Goal: Transaction & Acquisition: Purchase product/service

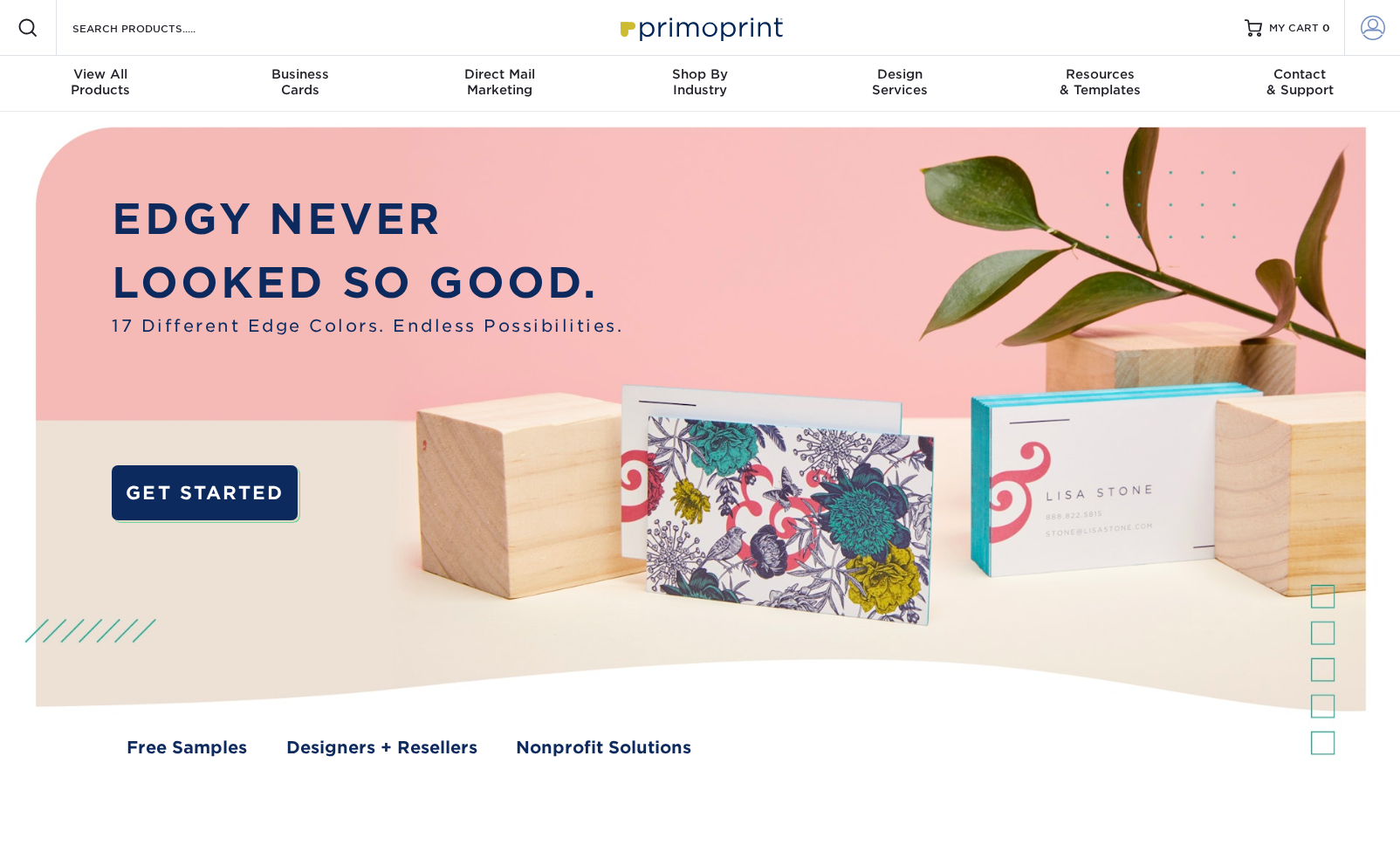
click at [1376, 23] on span at bounding box center [1373, 27] width 24 height 24
type input "[PERSON_NAME][EMAIL_ADDRESS][DOMAIN_NAME]"
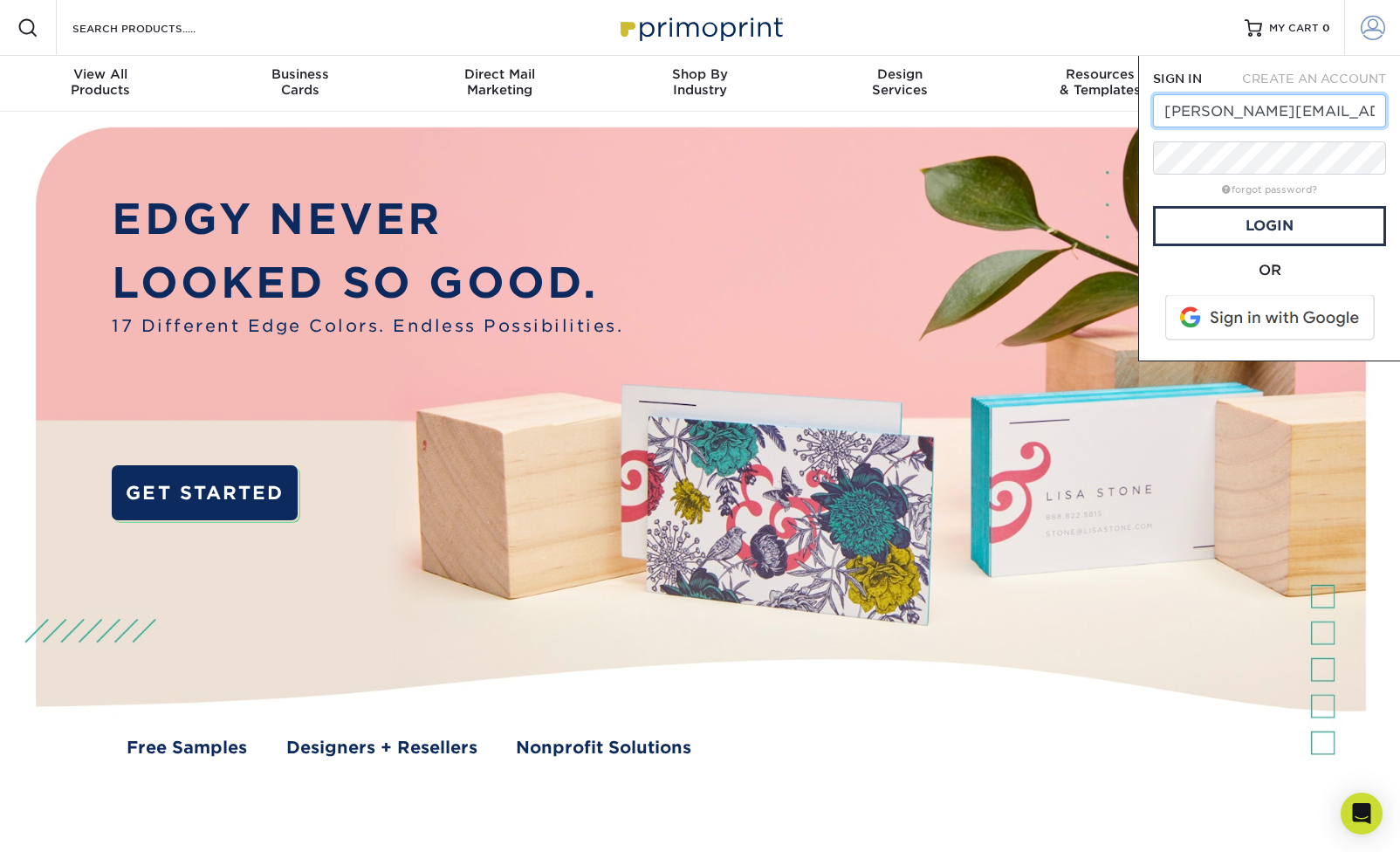
scroll to position [0, 7]
click at [1281, 227] on link "Login" at bounding box center [1270, 226] width 233 height 40
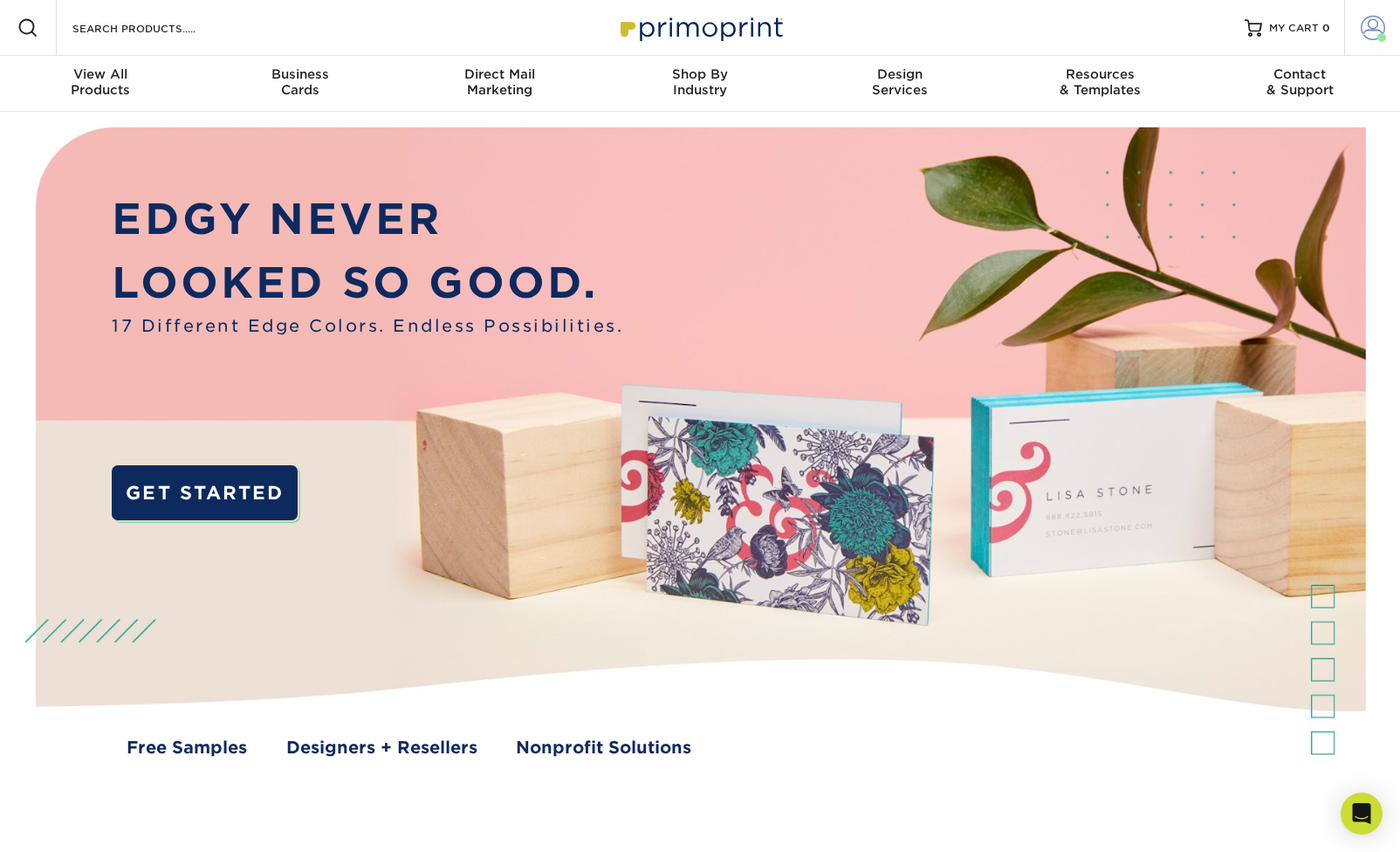
click at [1359, 30] on link "Account" at bounding box center [1372, 27] width 56 height 56
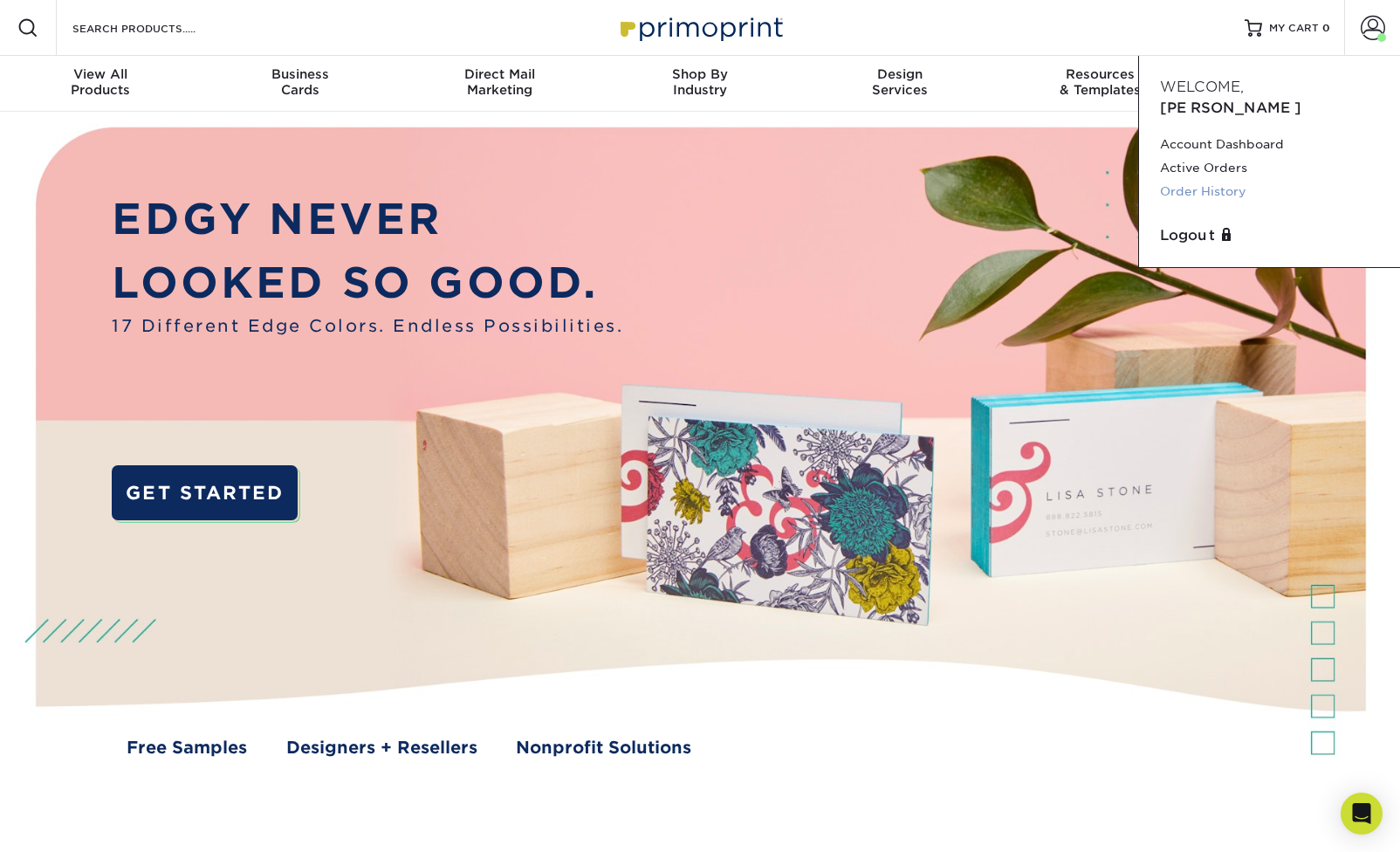
click at [1201, 180] on link "Order History" at bounding box center [1270, 192] width 219 height 23
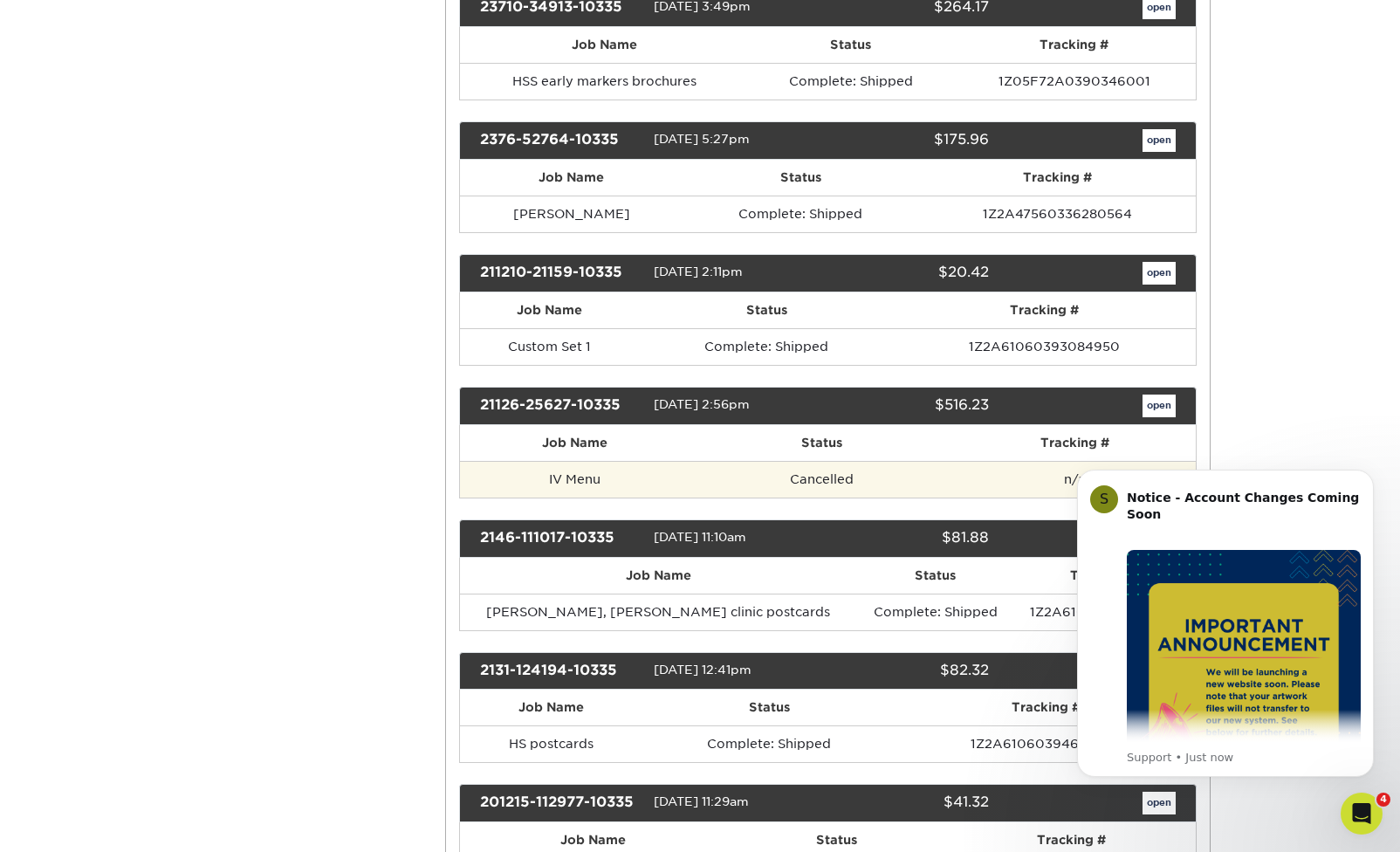
scroll to position [1014, 0]
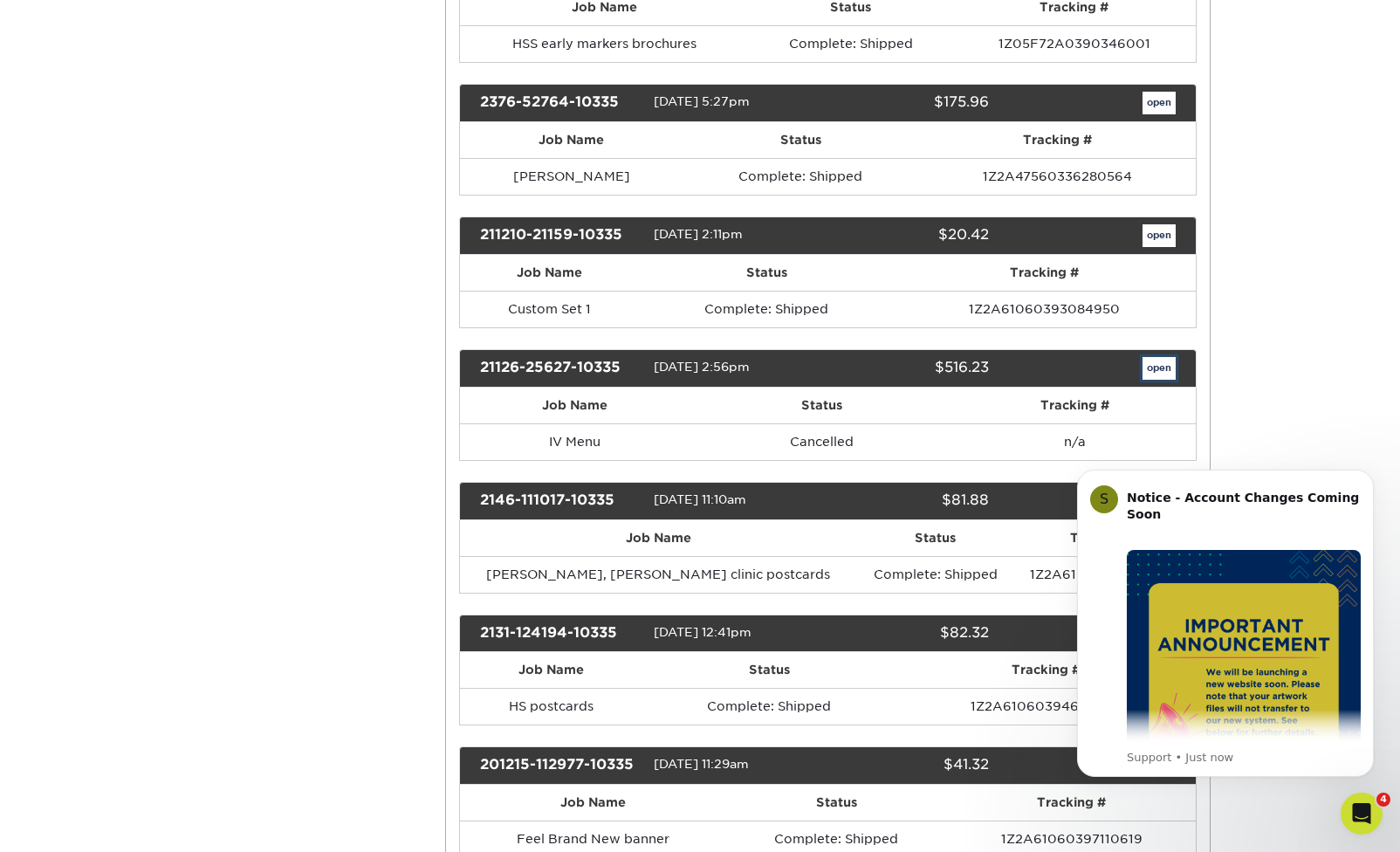
click at [1157, 379] on link "open" at bounding box center [1160, 368] width 33 height 22
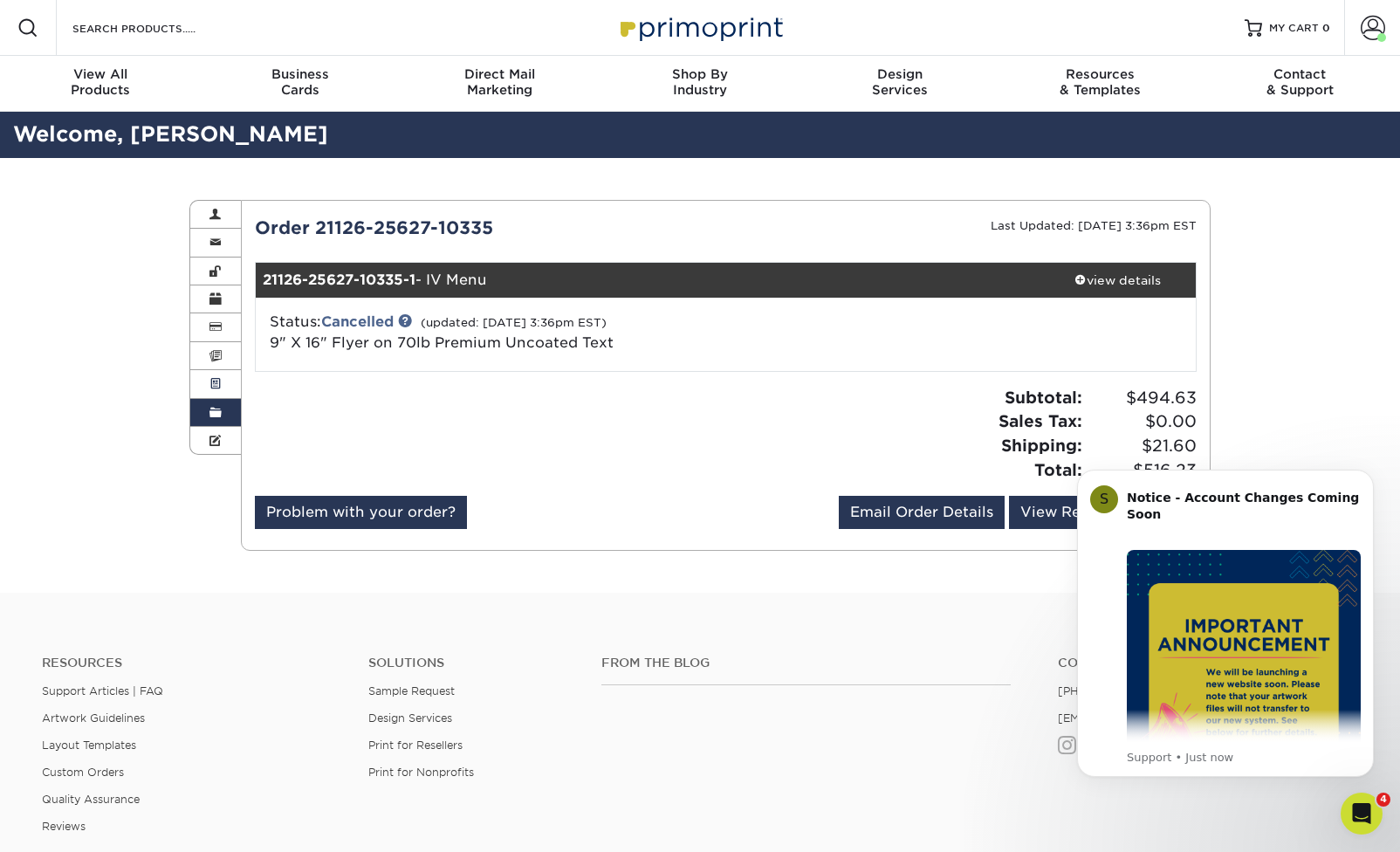
click at [222, 383] on link "Active Orders" at bounding box center [216, 384] width 51 height 28
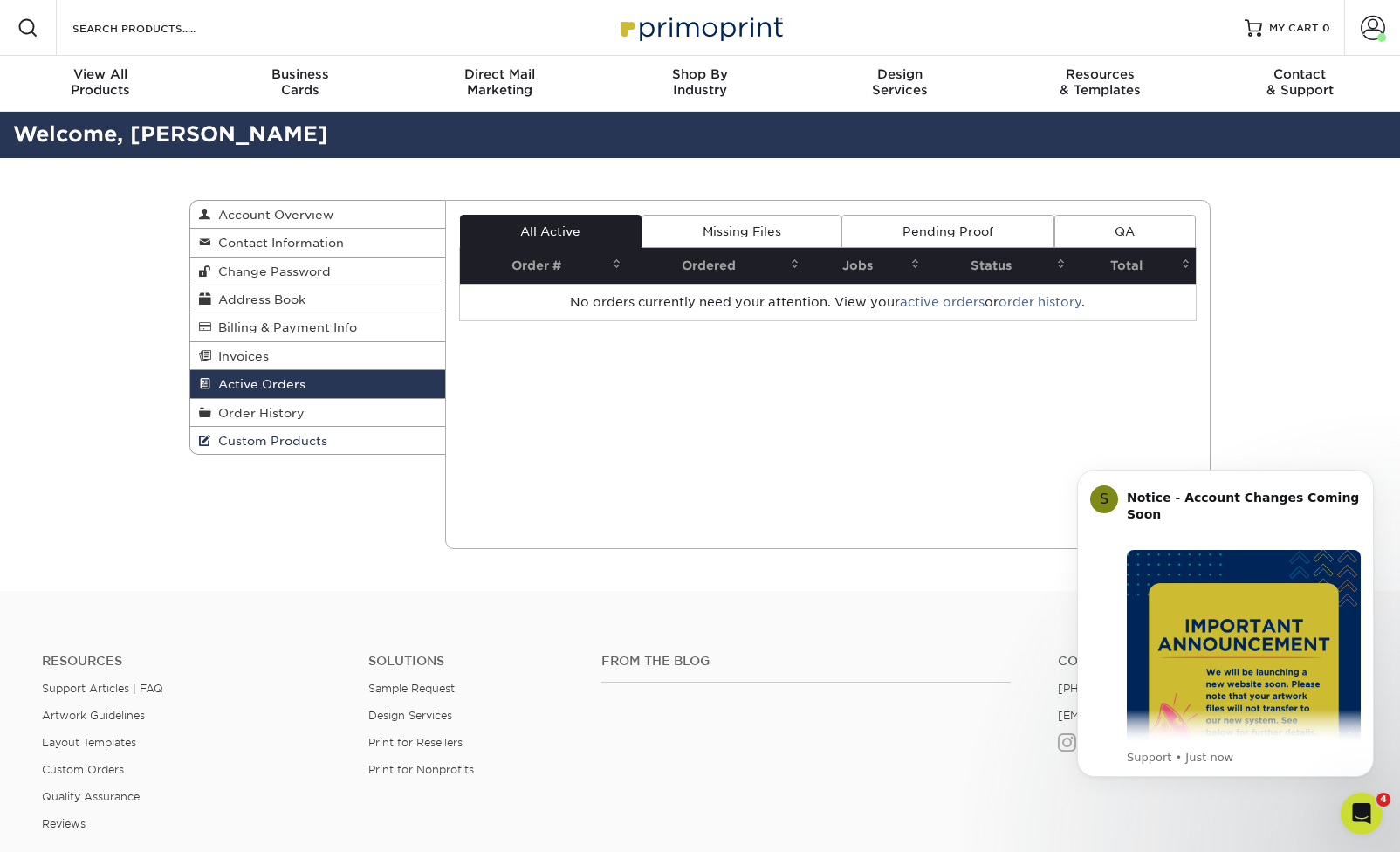
click at [259, 439] on span "Custom Products" at bounding box center [269, 441] width 116 height 14
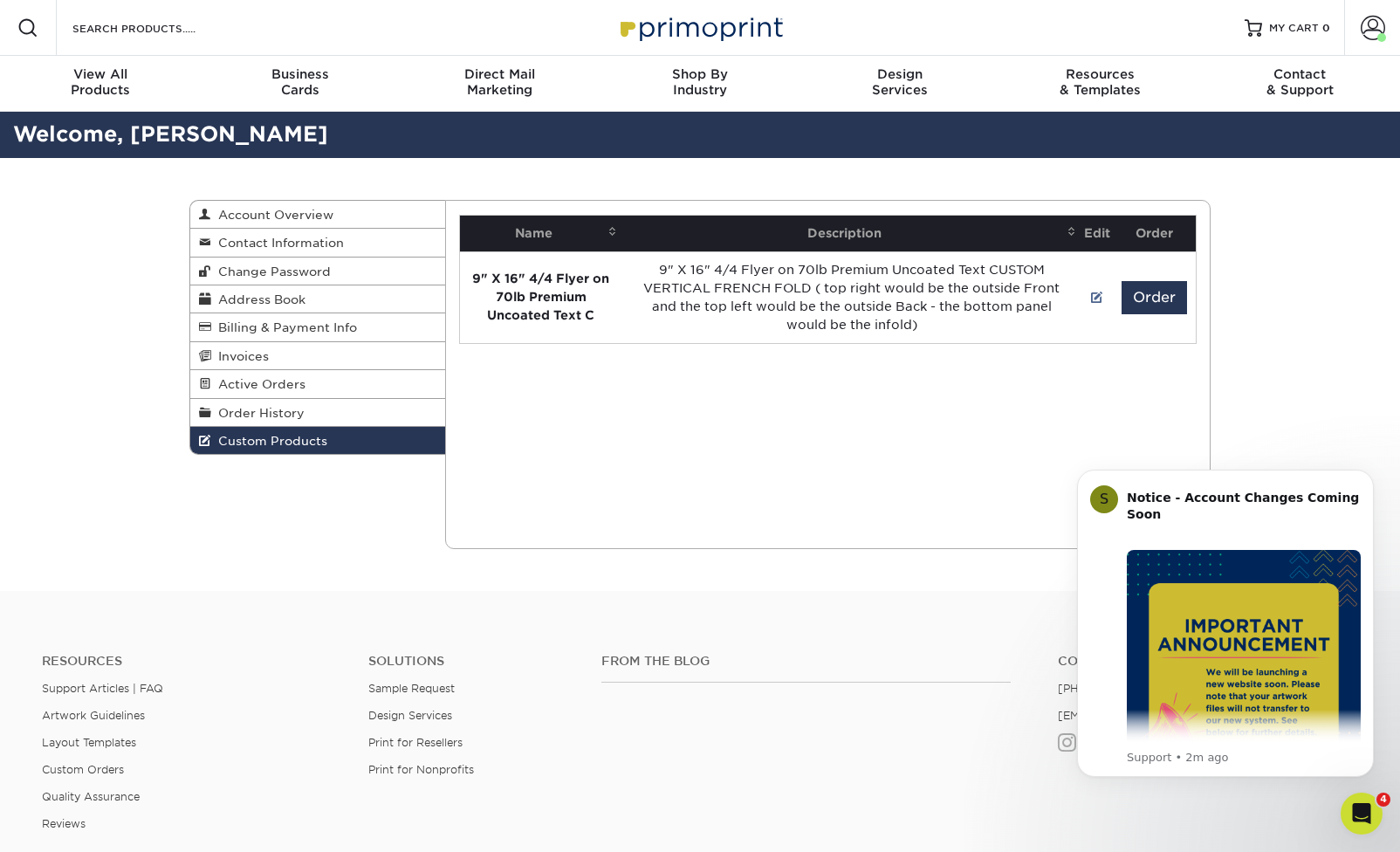
click at [1285, 420] on div "Custom Products Account Overview Contact Information Change Password Address Bo…" at bounding box center [700, 374] width 1400 height 433
click at [1376, 32] on span at bounding box center [1373, 27] width 24 height 24
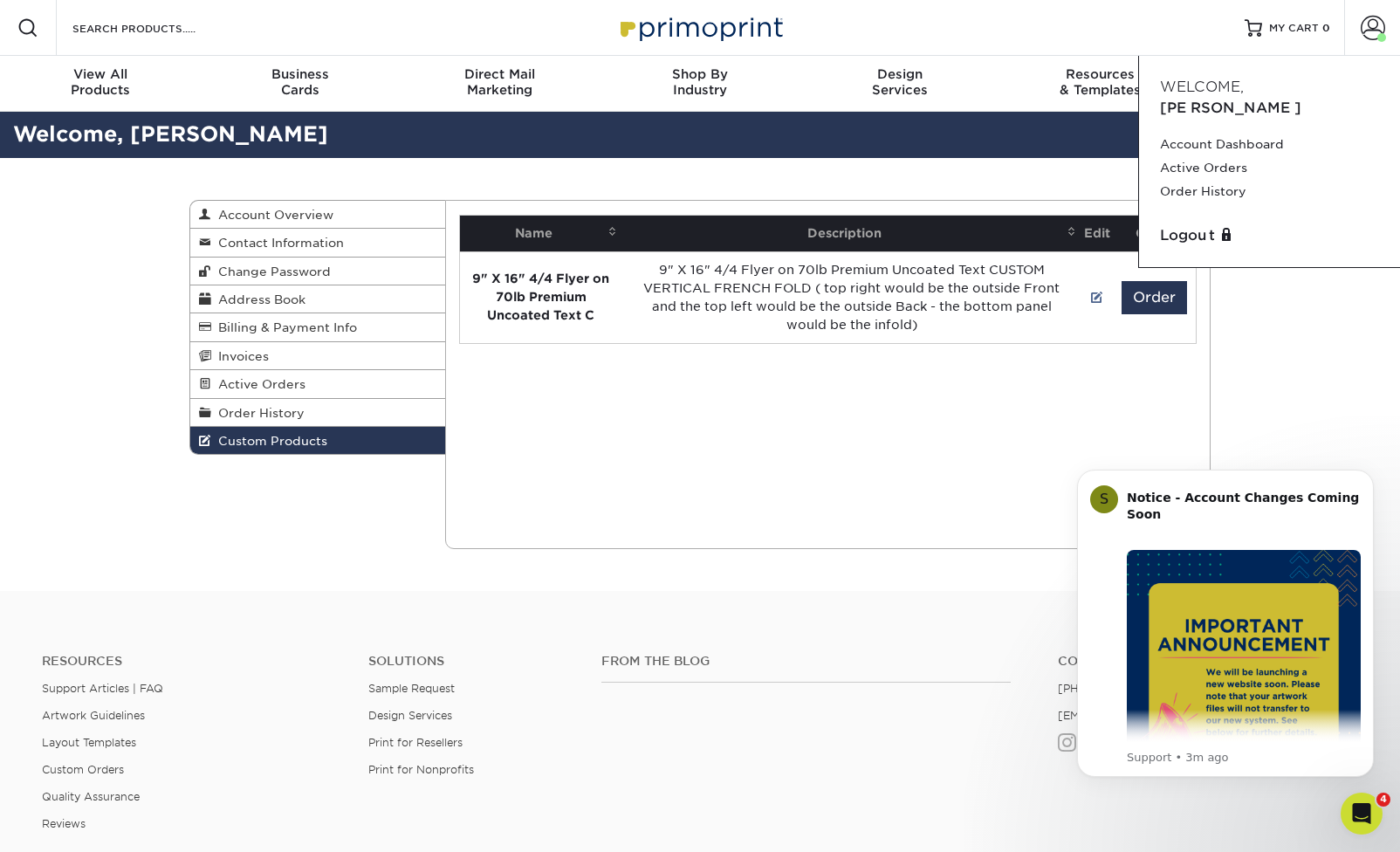
click at [767, 442] on div "Current Orders 0 Active 0 Missing Files" at bounding box center [828, 374] width 767 height 349
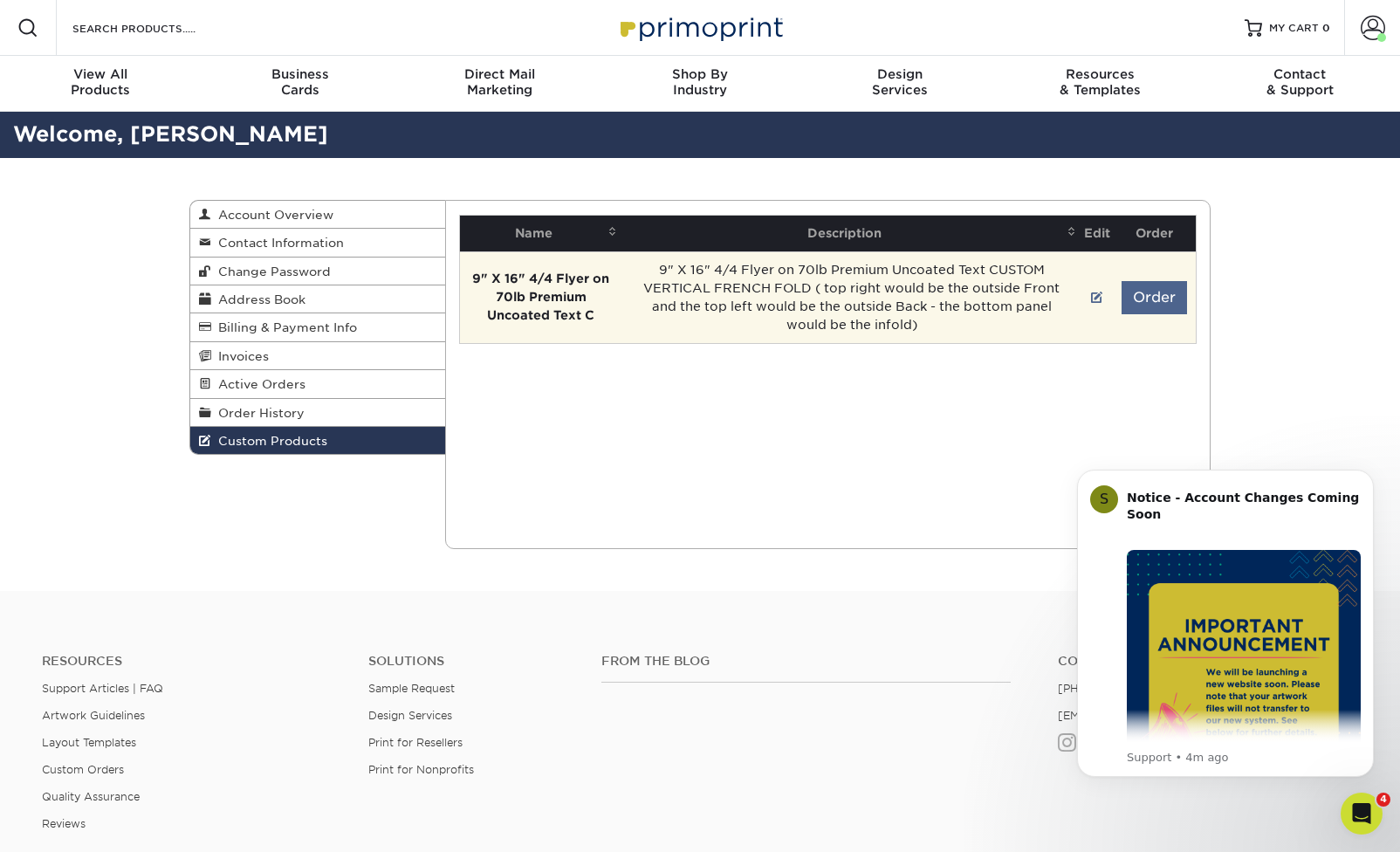
click at [1162, 297] on button "Order" at bounding box center [1154, 298] width 65 height 33
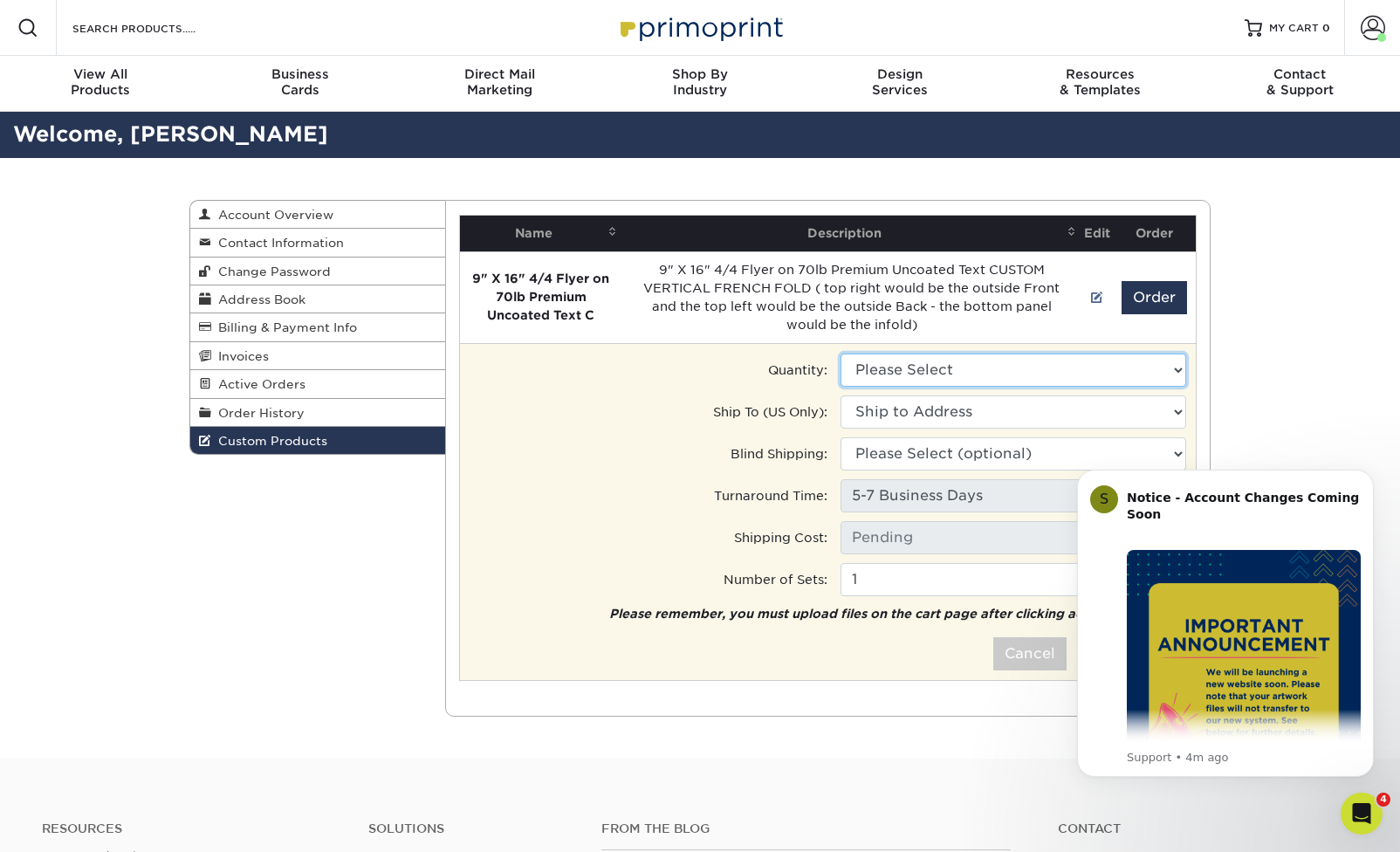
click at [972, 361] on select "Please Select 1000 - $735.00" at bounding box center [1014, 370] width 346 height 33
select select "0"
type input "UPS Ground: $23.15"
click at [964, 380] on select "Please Select 1000 - $735.00" at bounding box center [1014, 370] width 346 height 33
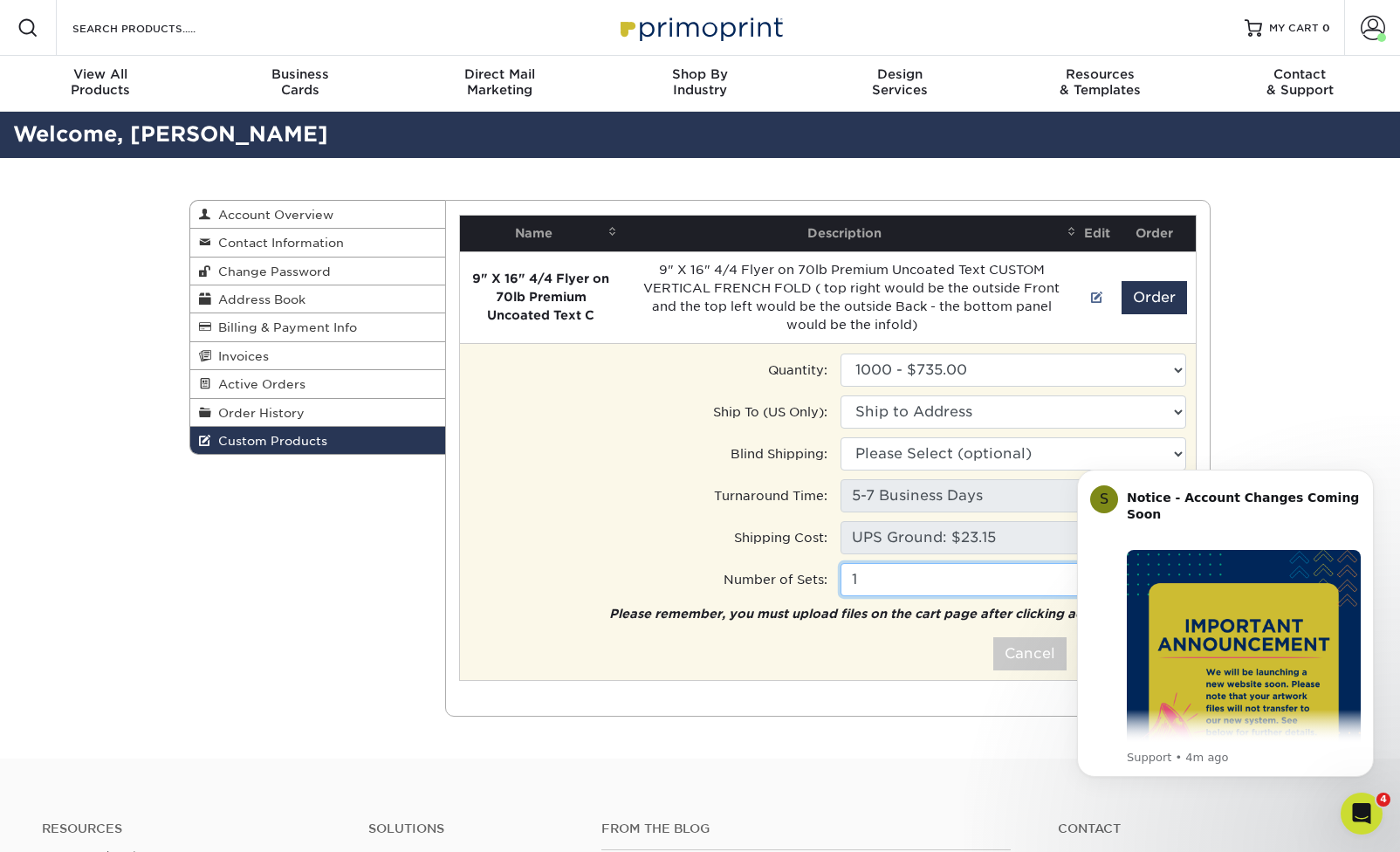
drag, startPoint x: 872, startPoint y: 578, endPoint x: 823, endPoint y: 577, distance: 49.0
click at [823, 576] on td "Number of Sets: 1" at bounding box center [827, 580] width 745 height 35
click at [1023, 378] on select "Please Select 1000 - $735.00" at bounding box center [1014, 370] width 346 height 33
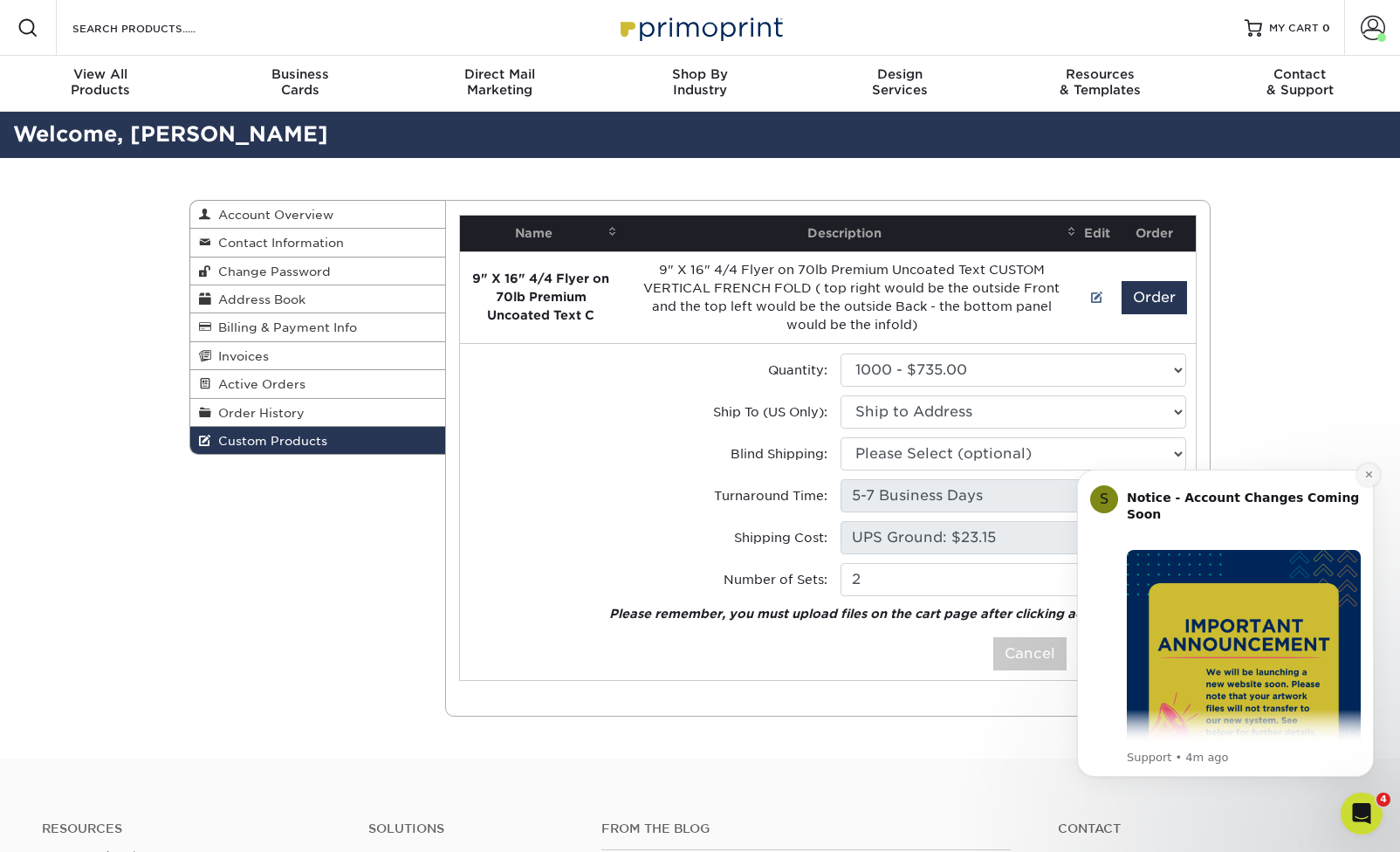
click at [1370, 470] on icon "Dismiss notification" at bounding box center [1370, 475] width 10 height 10
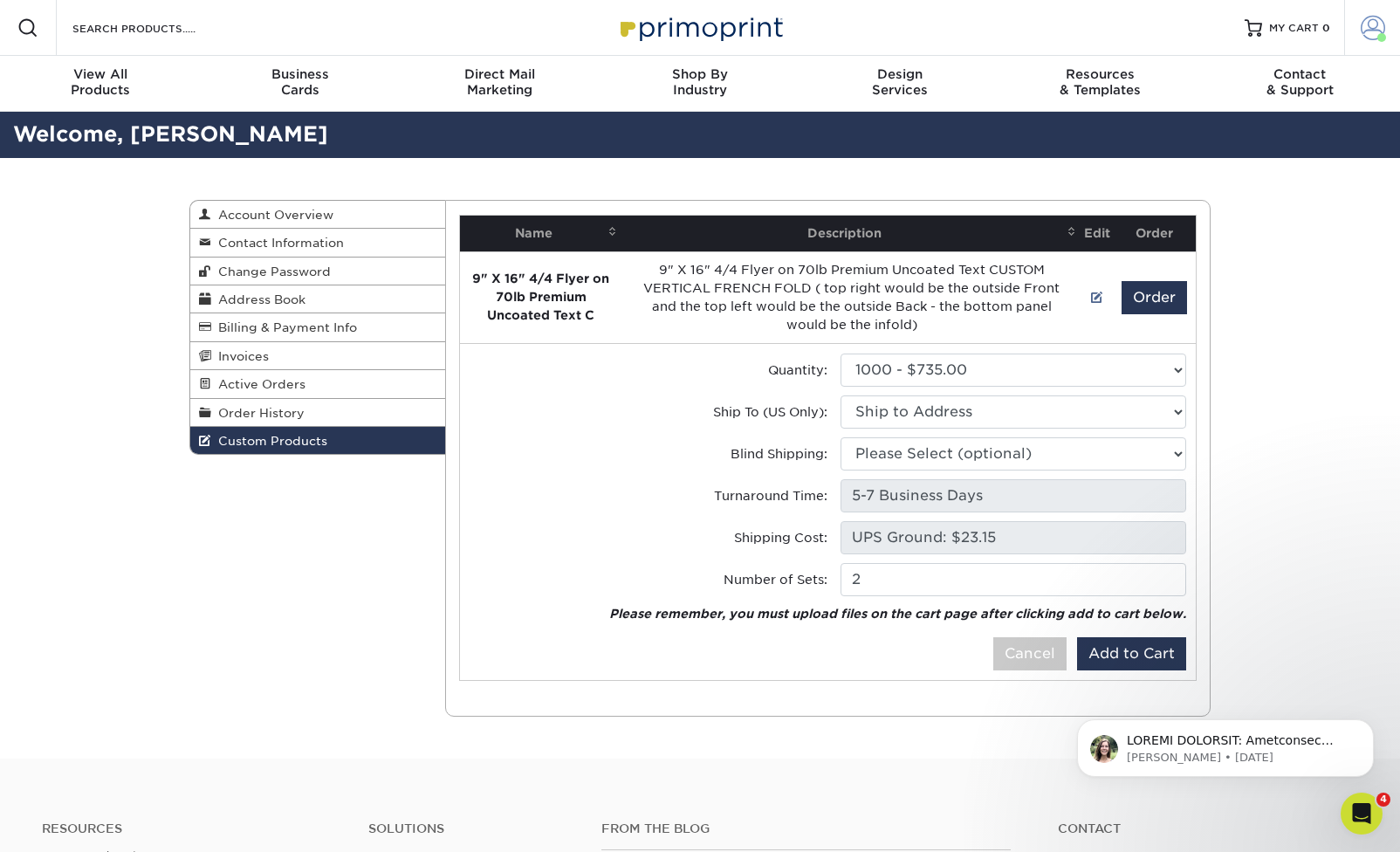
click at [1377, 21] on span at bounding box center [1373, 27] width 24 height 24
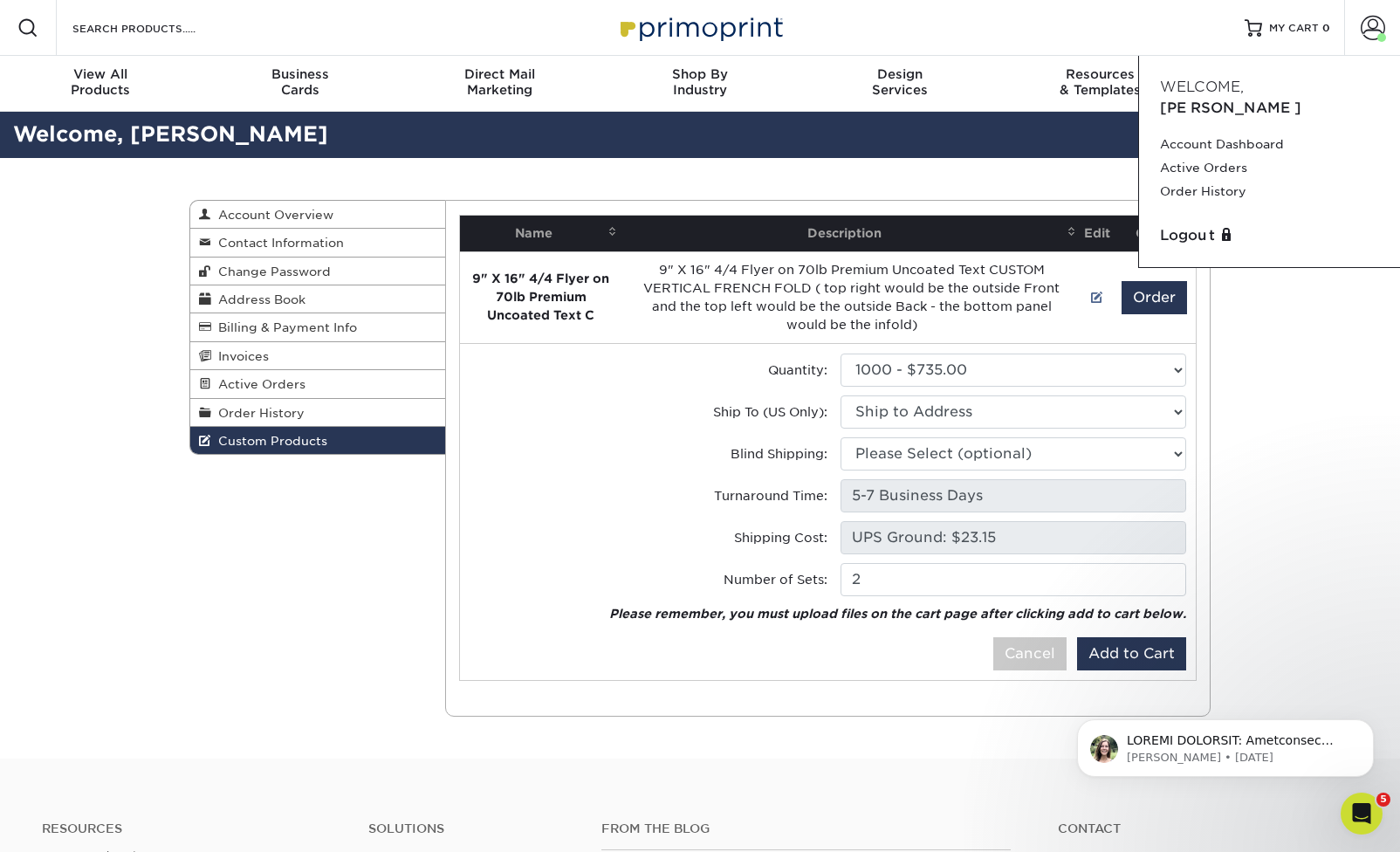
click at [1148, 654] on div "[PERSON_NAME] • [DATE]" at bounding box center [1225, 667] width 321 height 218
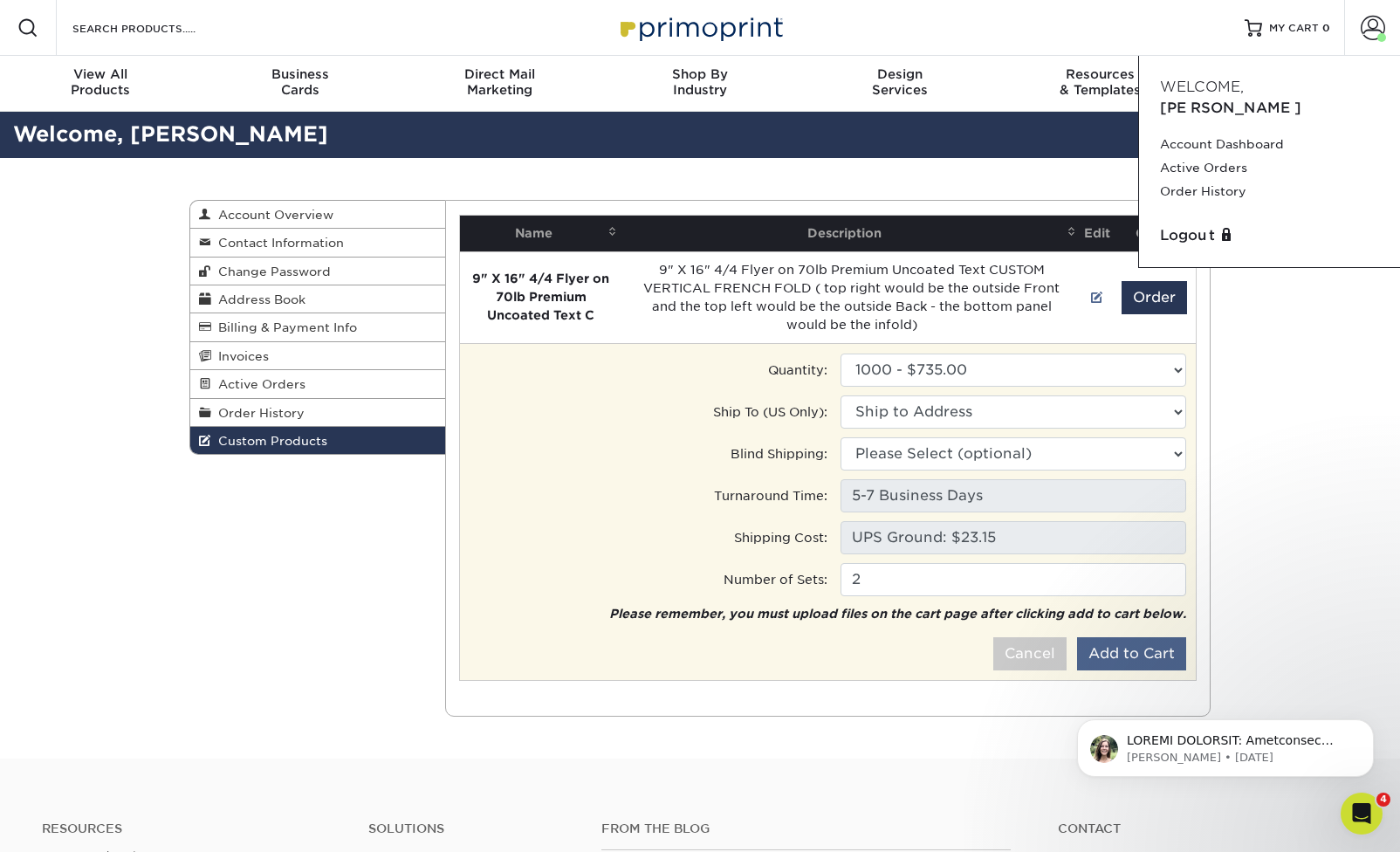
click at [1133, 654] on button "Add to Cart" at bounding box center [1132, 654] width 109 height 33
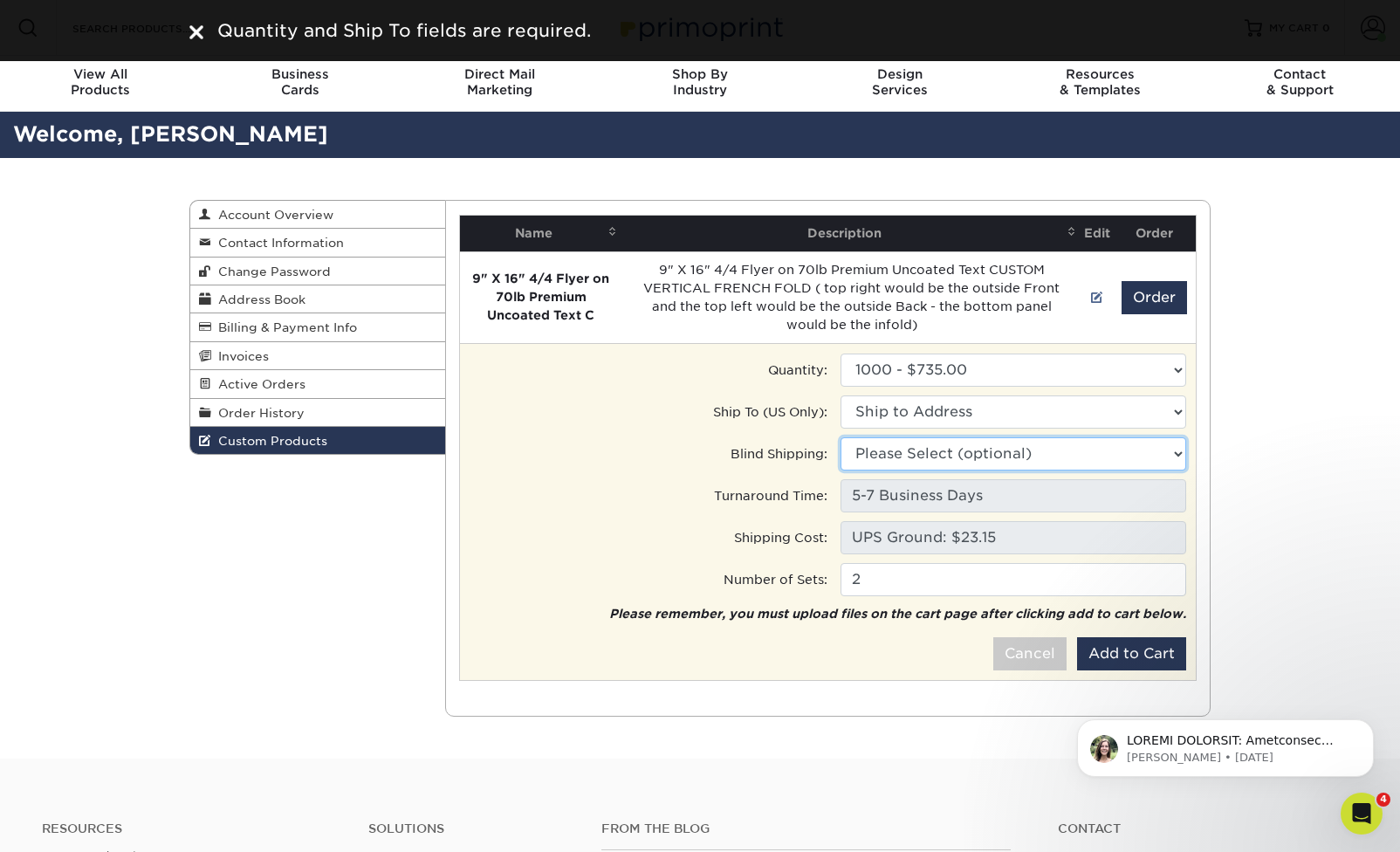
click at [917, 442] on select "Please Select (optional) 26122 Dakota Chief, San Antonio, TX 2645 Nall St, Port…" at bounding box center [1014, 454] width 346 height 33
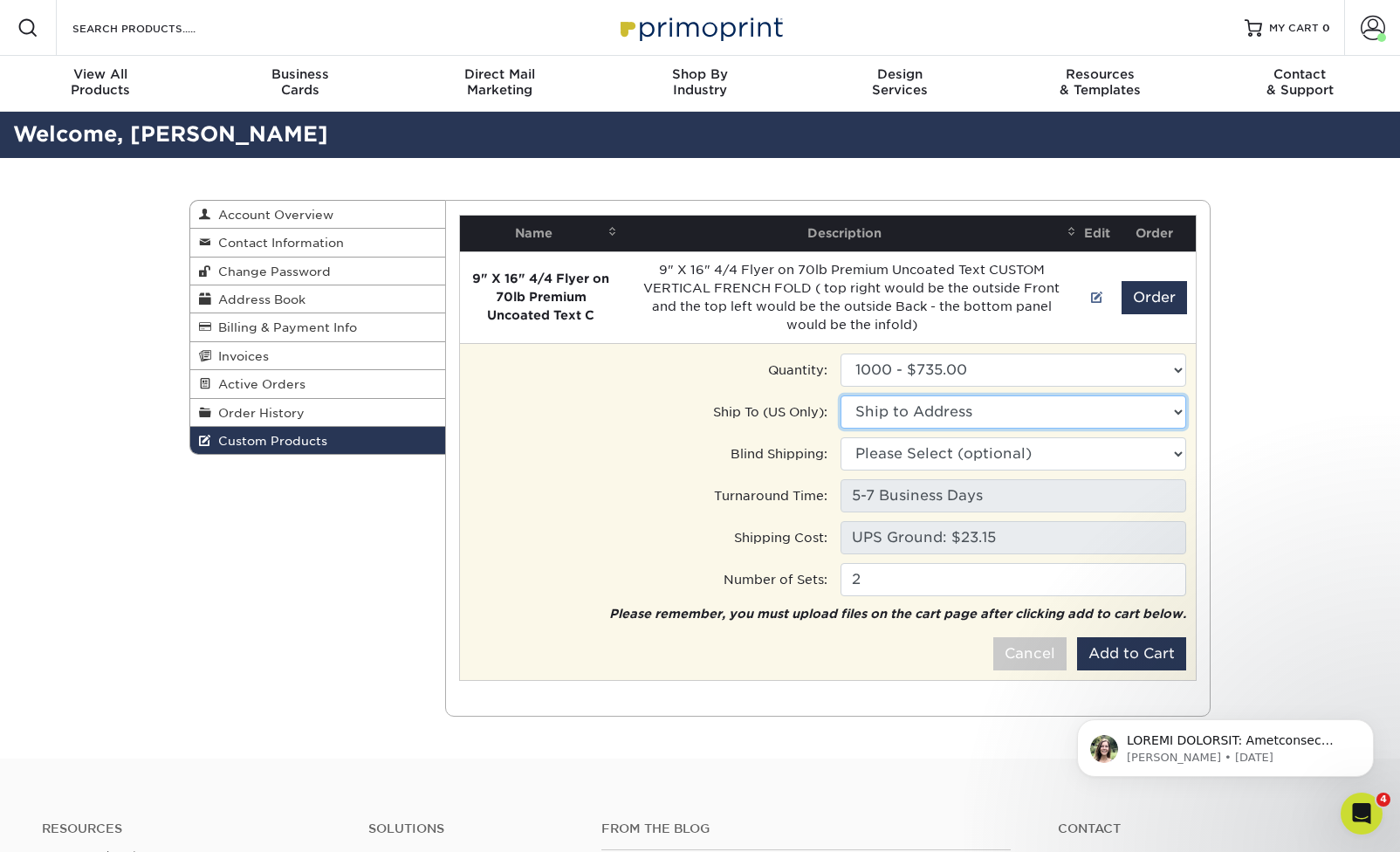
click at [912, 406] on select "Ship to Address 26122 Dakota Chief, San Antonio, TX 2645 Nall St, Port Neches, …" at bounding box center [1014, 412] width 346 height 33
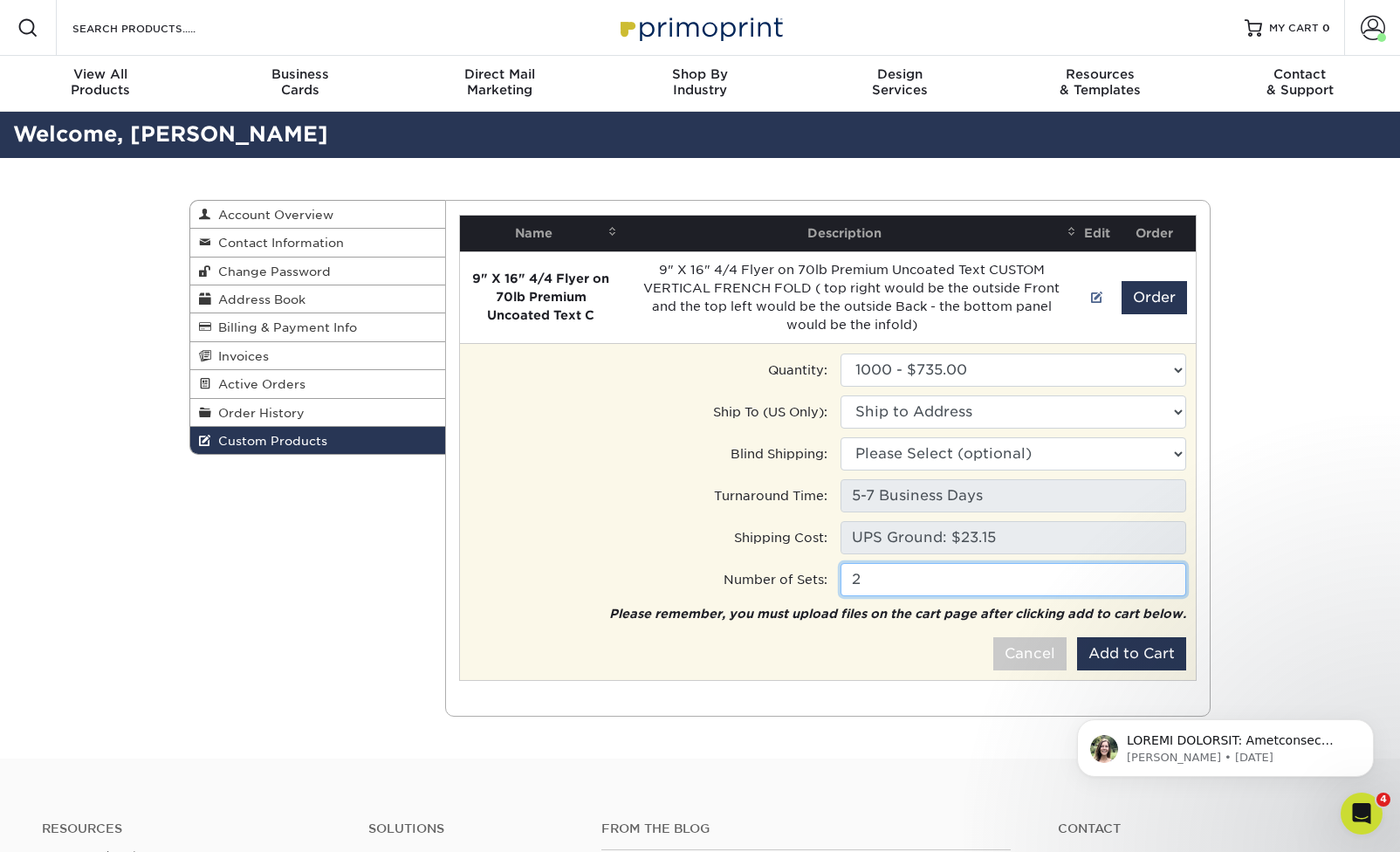
drag, startPoint x: 922, startPoint y: 574, endPoint x: 843, endPoint y: 575, distance: 79.0
click at [843, 575] on input "2" at bounding box center [1014, 579] width 346 height 33
type input "1"
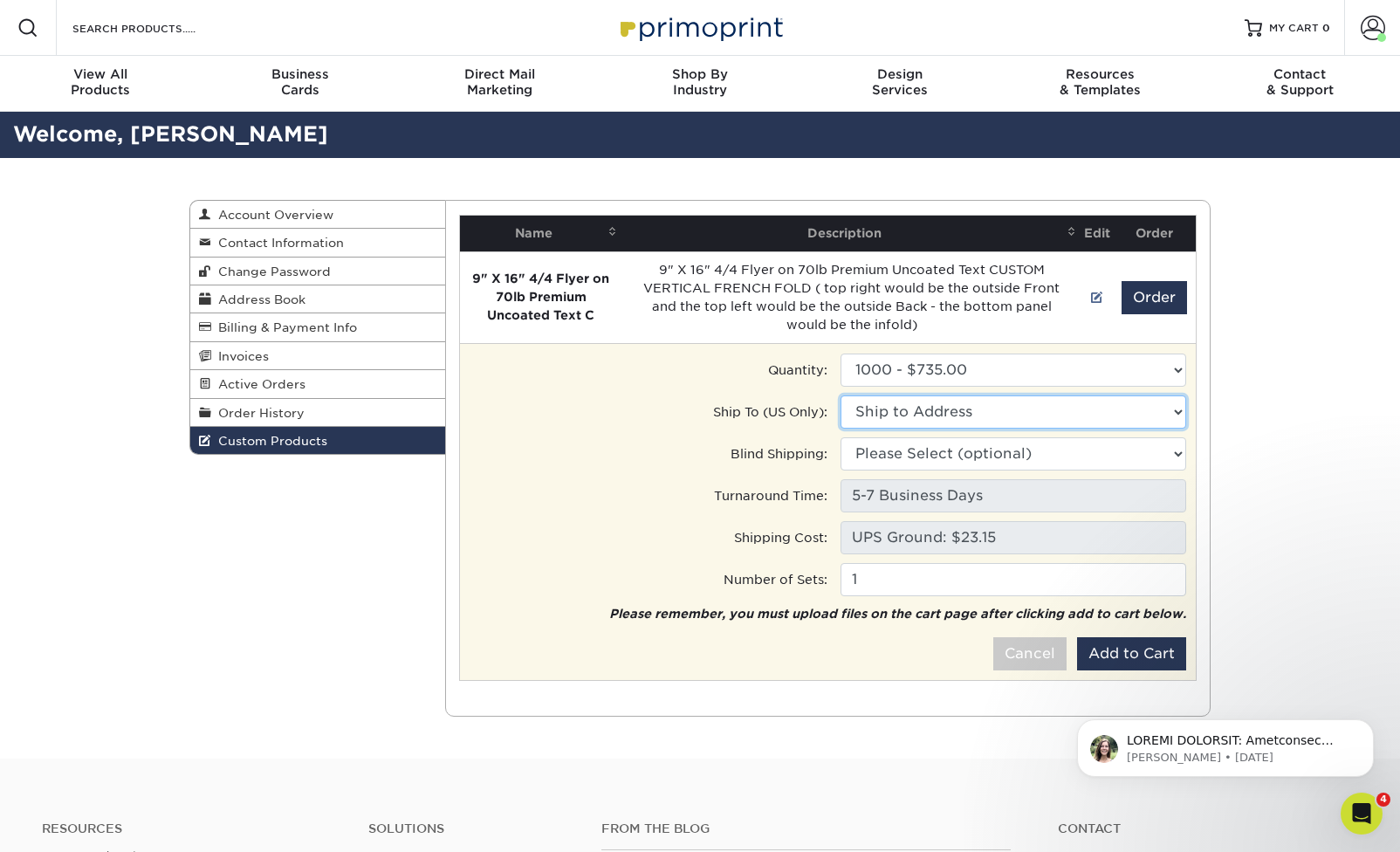
click at [892, 414] on select "Ship to Address 26122 Dakota Chief, San Antonio, TX 2645 Nall St, Port Neches, …" at bounding box center [1014, 412] width 346 height 33
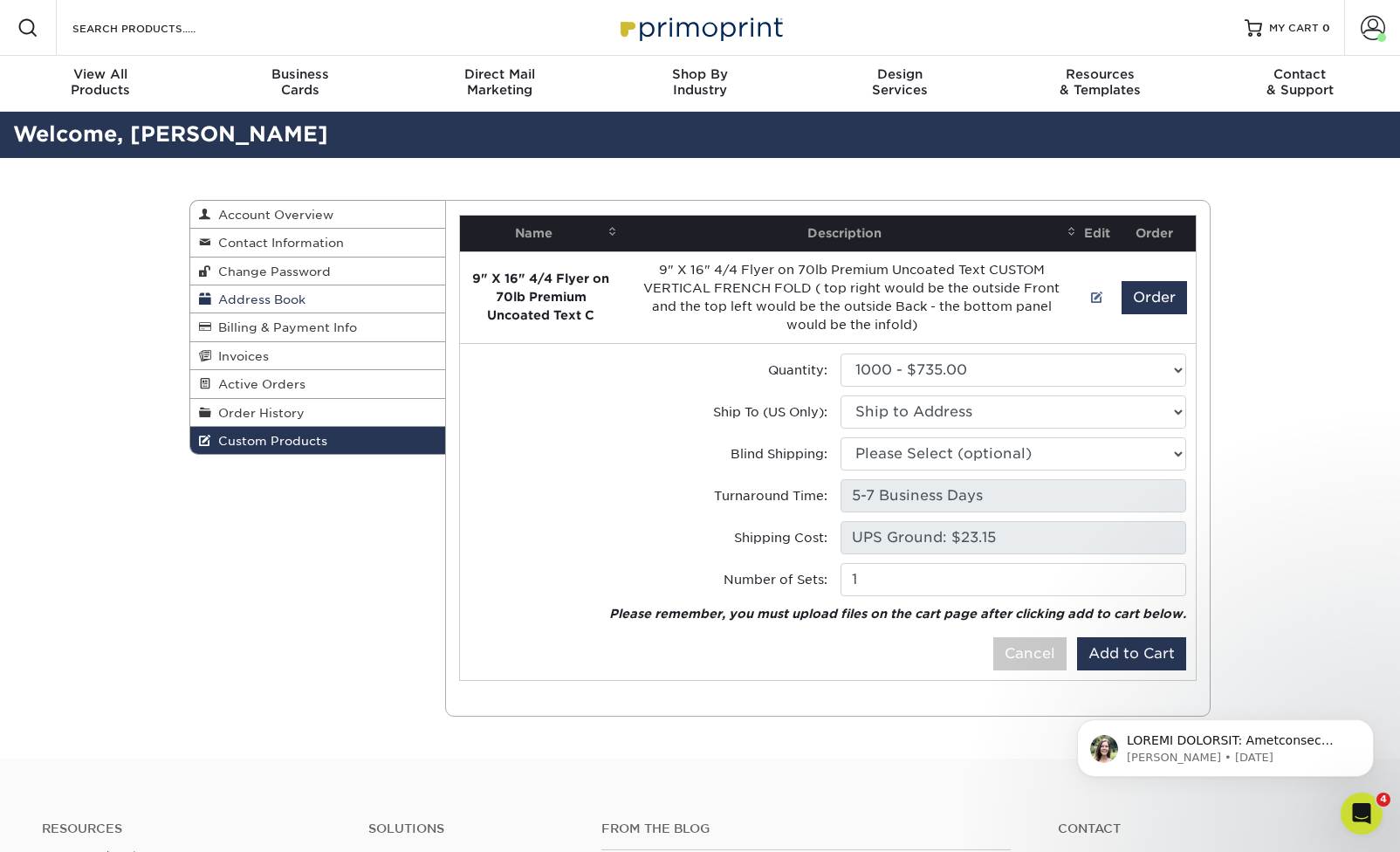
click at [319, 291] on link "Address Book" at bounding box center [318, 299] width 255 height 28
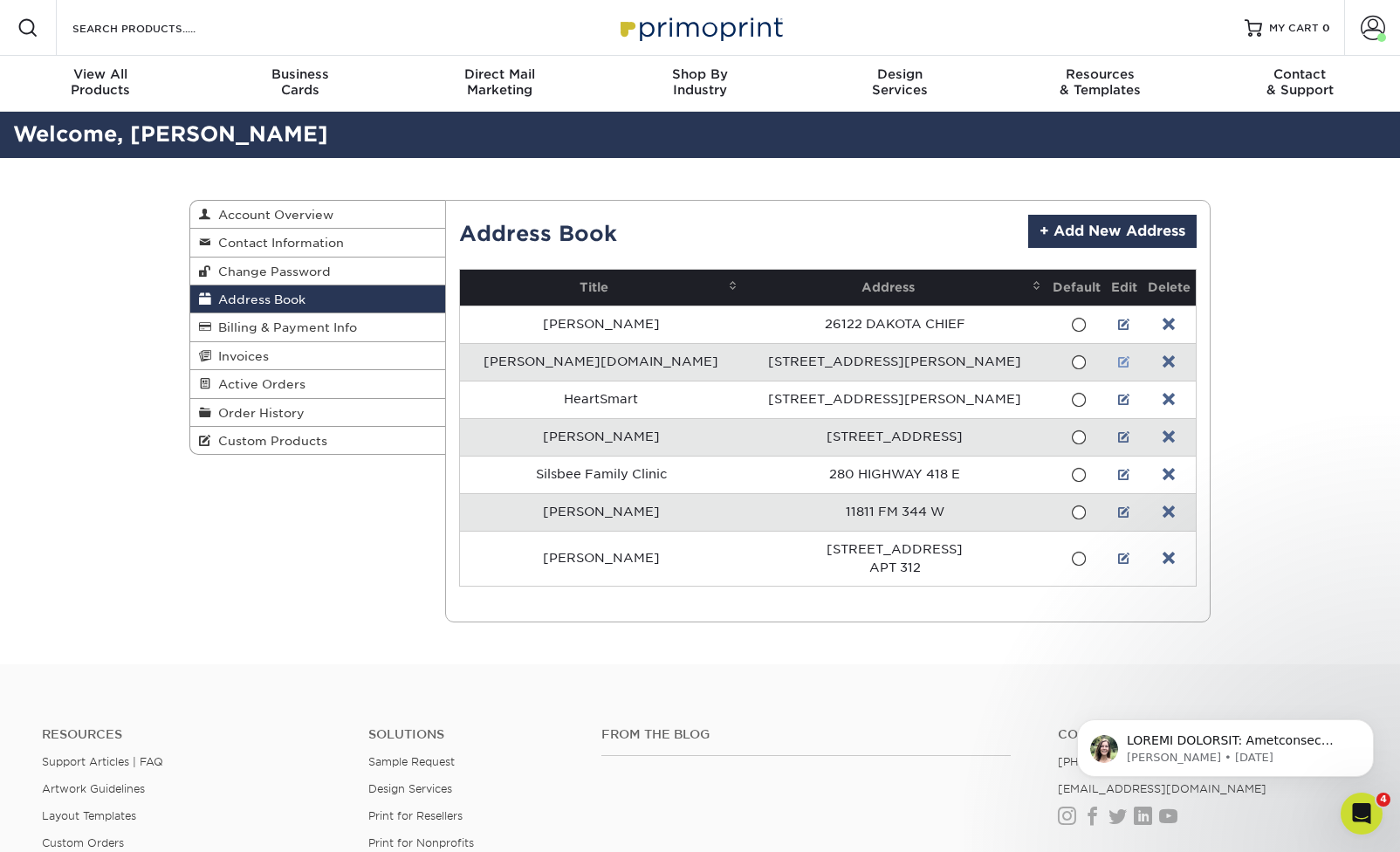
click at [1119, 365] on link at bounding box center [1124, 362] width 13 height 14
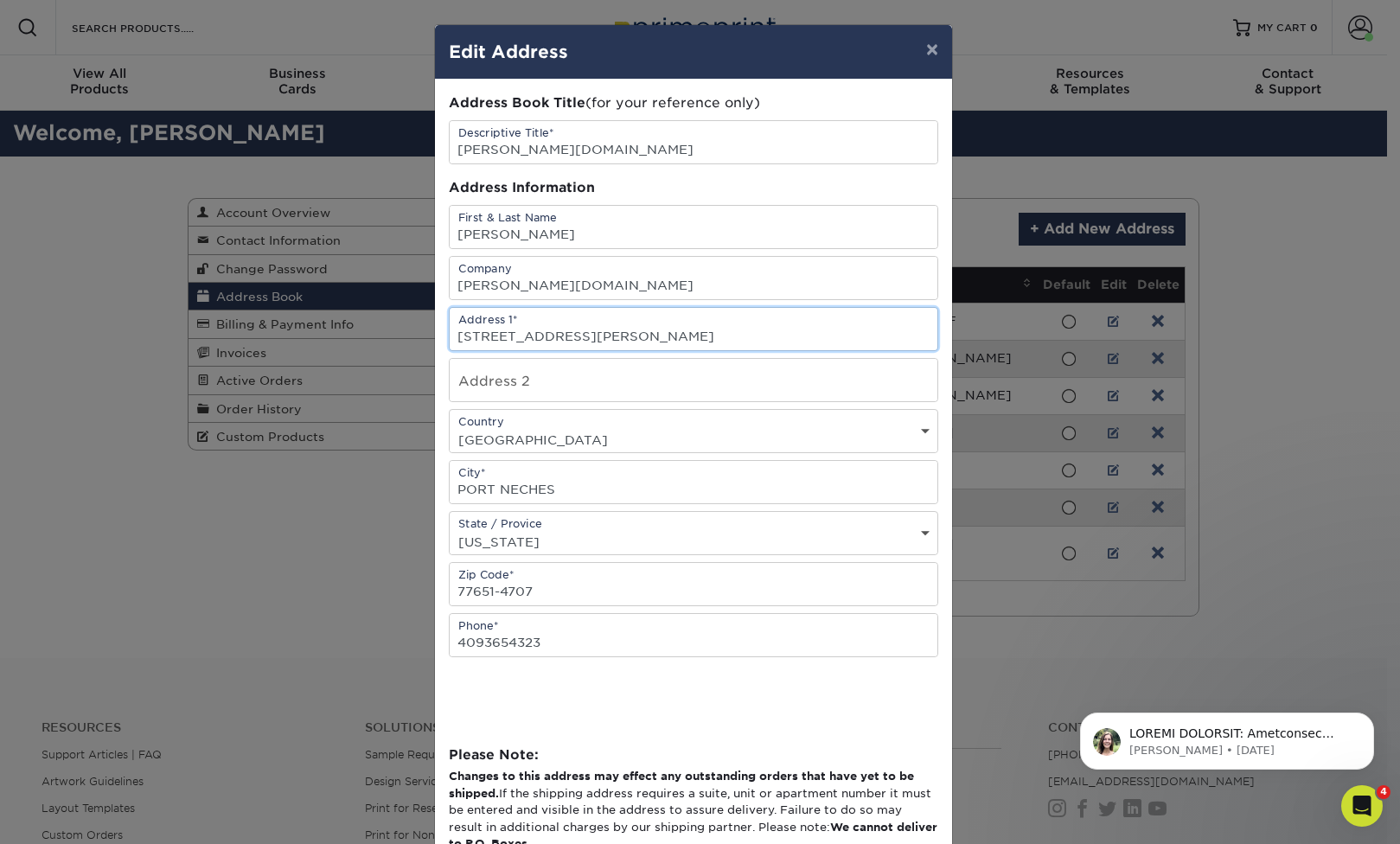
click at [471, 339] on input "2645 NALL ST" at bounding box center [694, 329] width 488 height 43
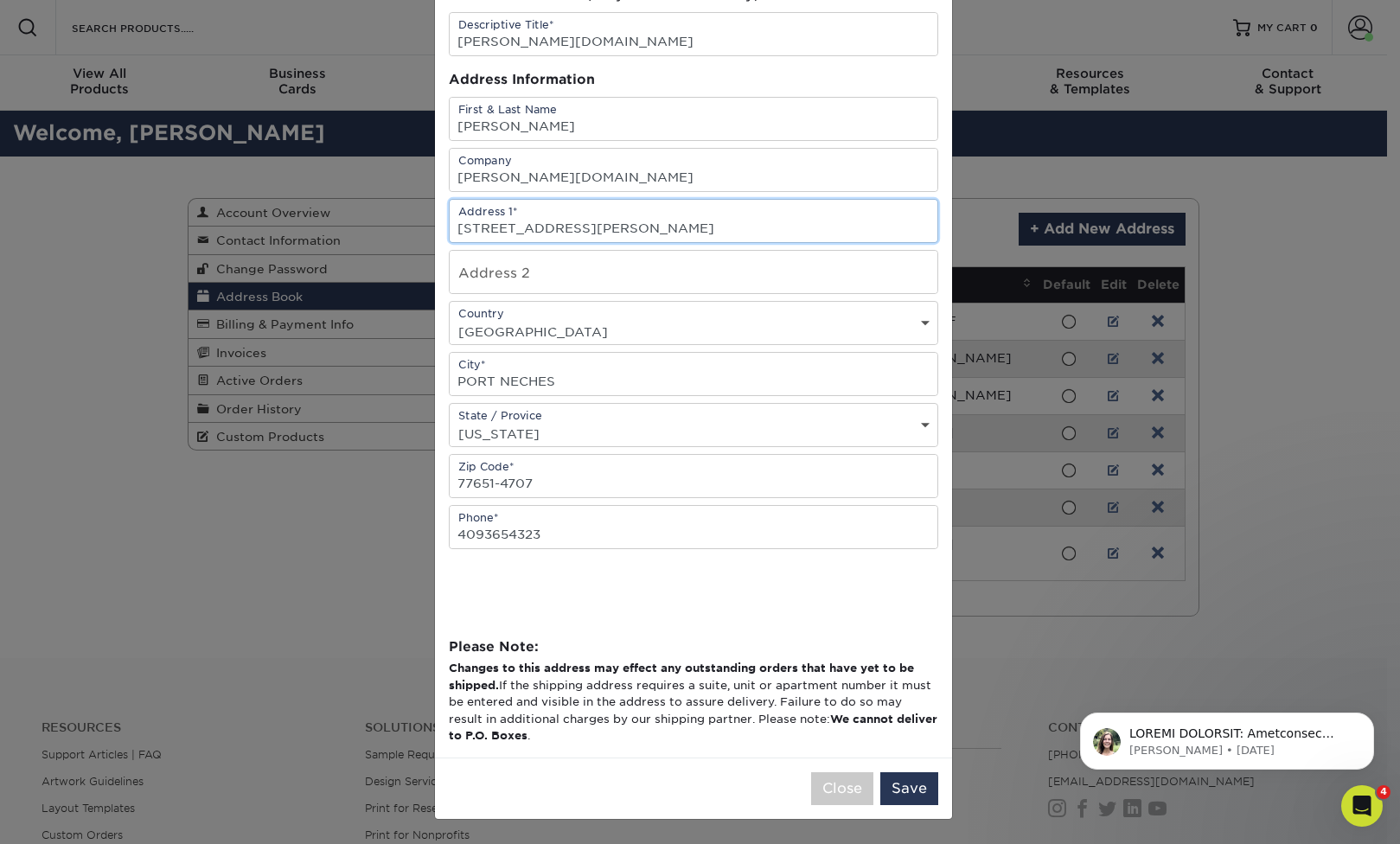
type input "[STREET_ADDRESS][PERSON_NAME]"
click at [911, 782] on button "Save" at bounding box center [909, 789] width 58 height 33
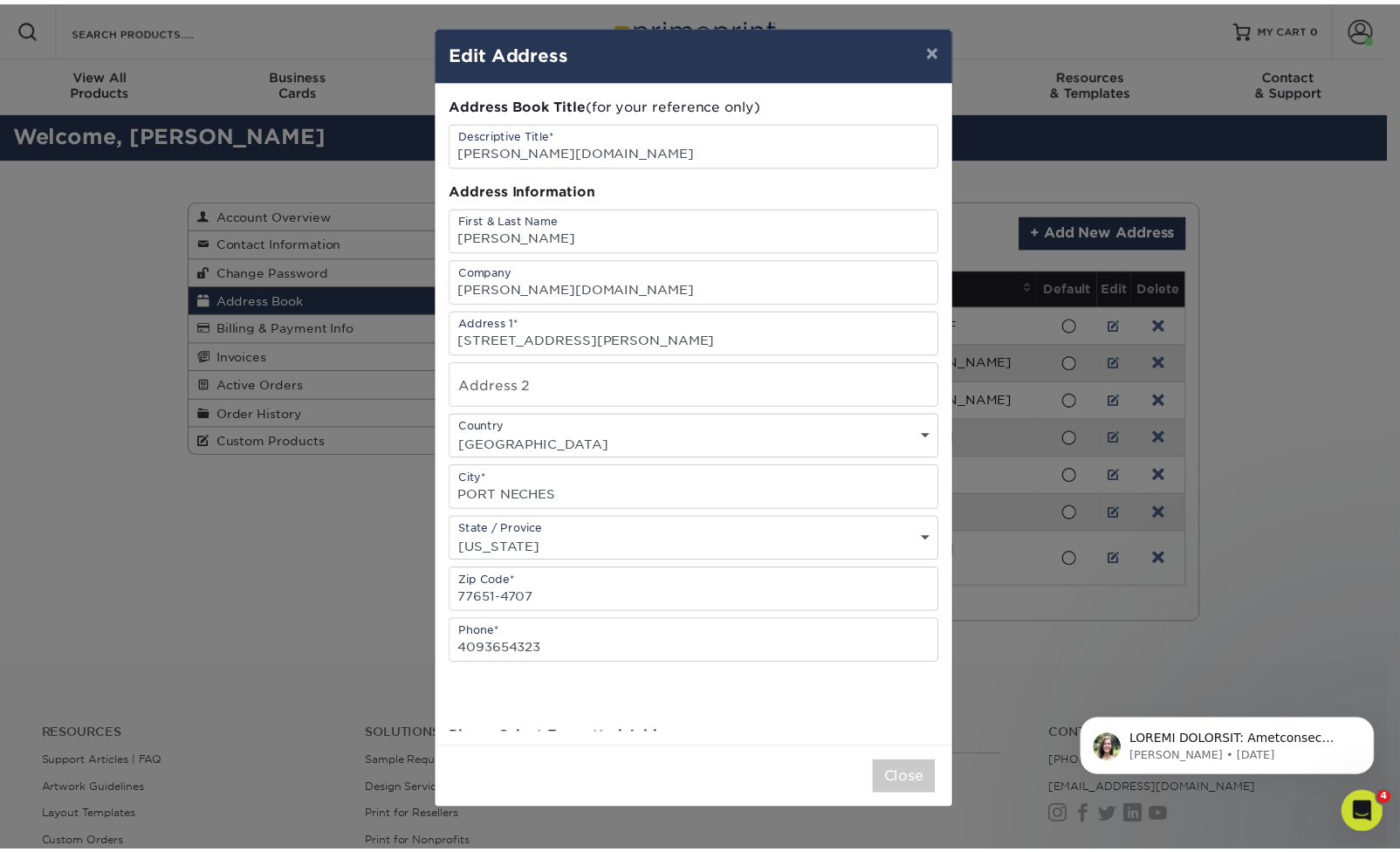
scroll to position [0, 0]
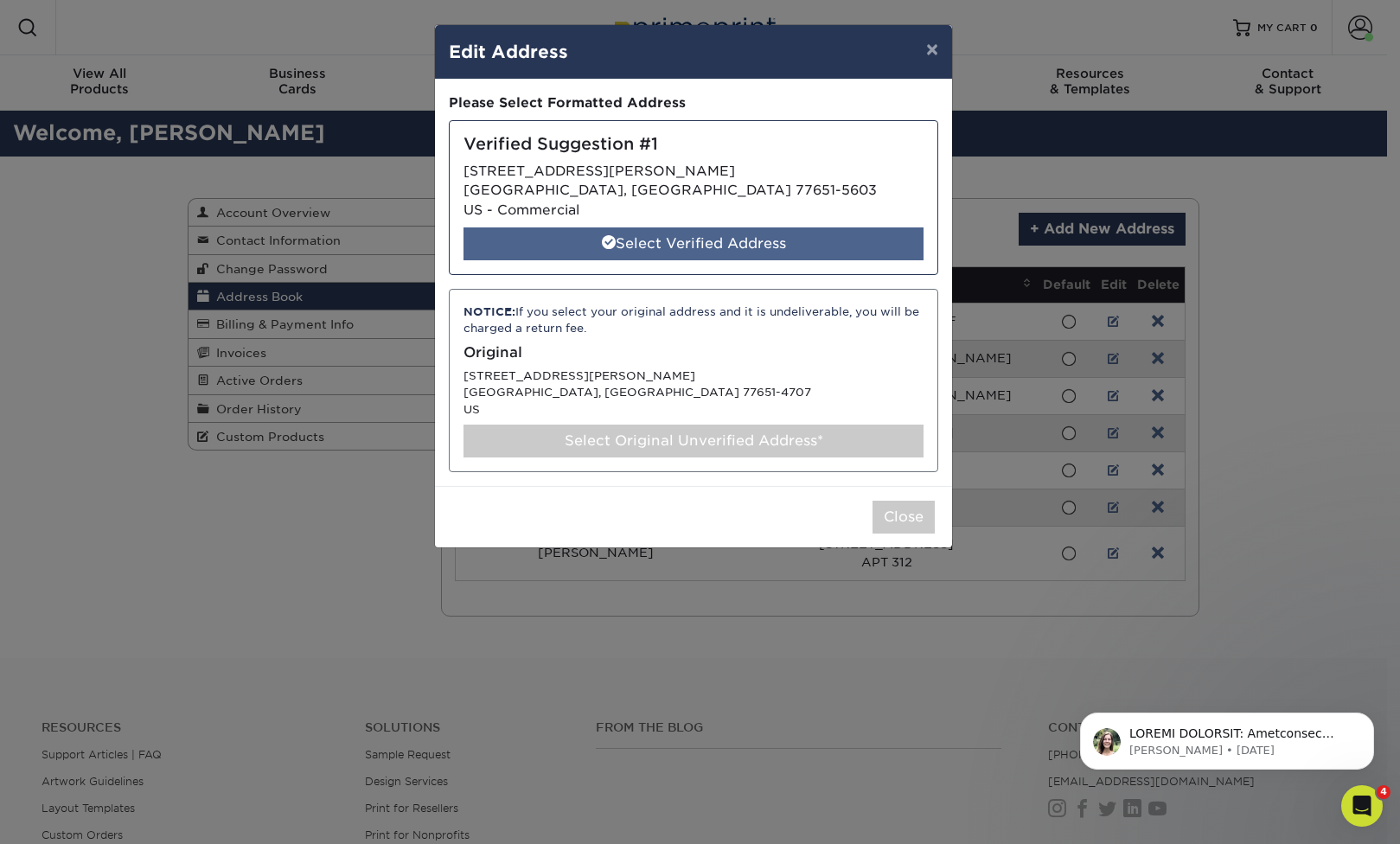
click at [772, 240] on div "Select Verified Address" at bounding box center [693, 244] width 460 height 33
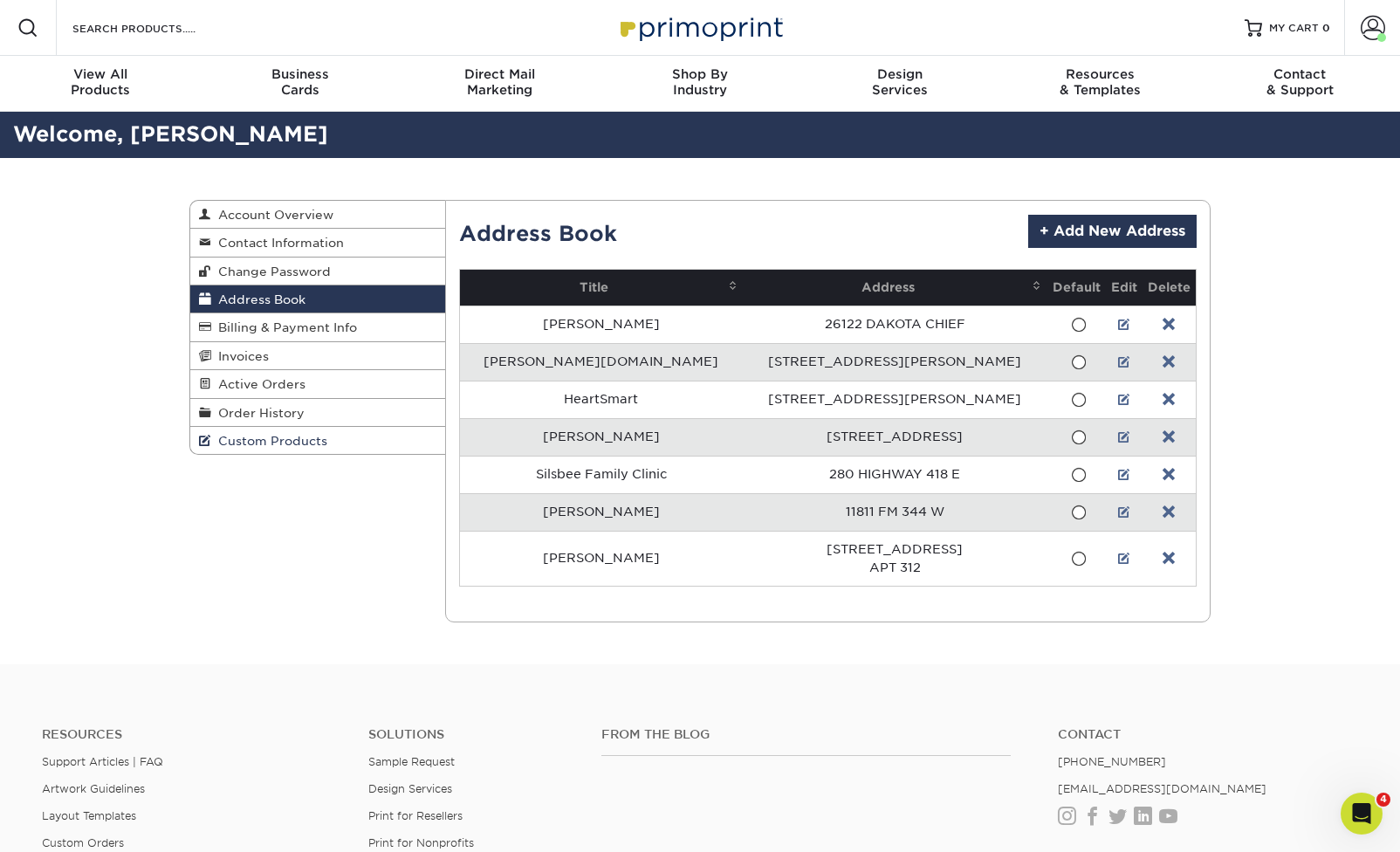
click at [264, 439] on span "Custom Products" at bounding box center [269, 441] width 116 height 14
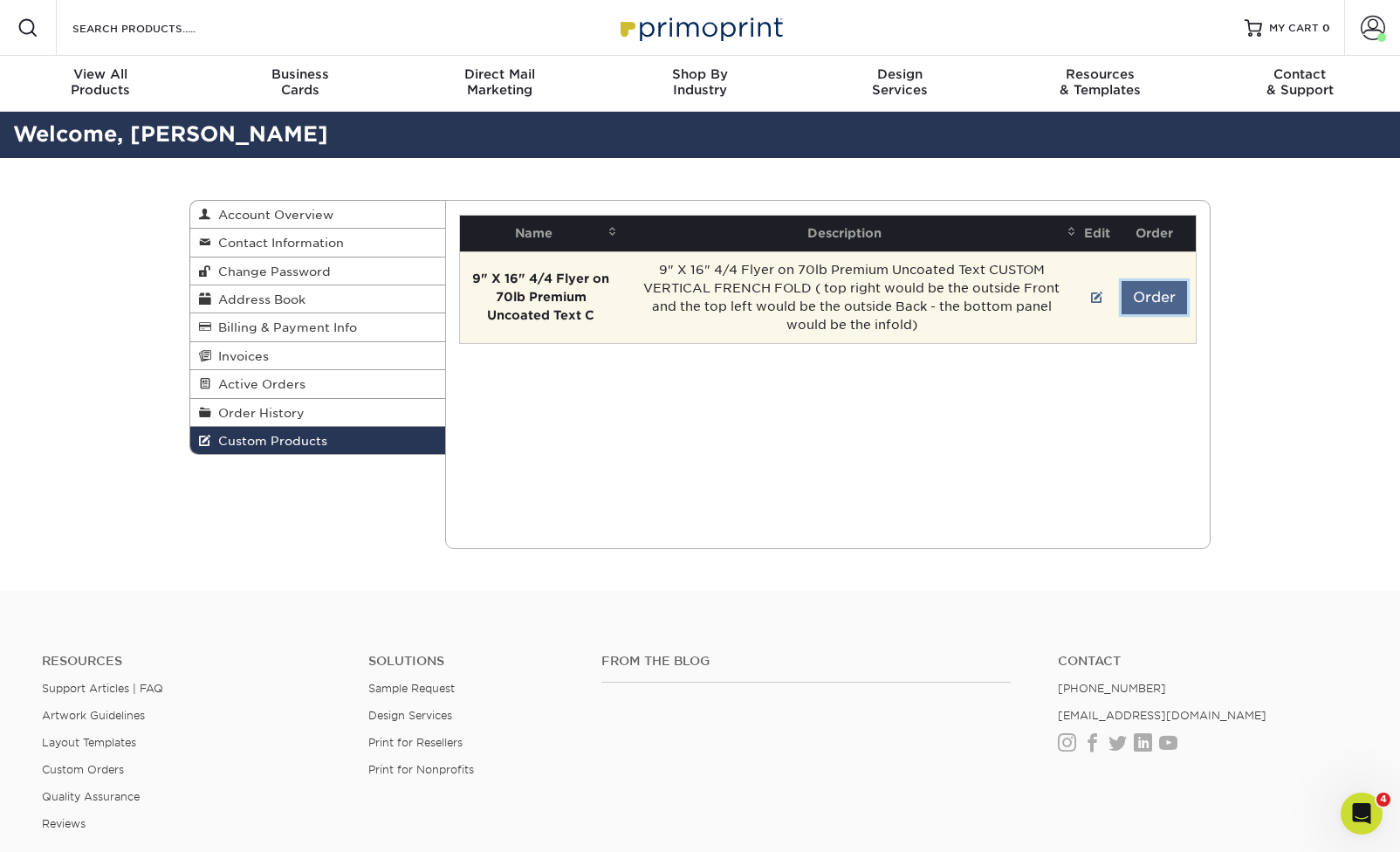
click at [1154, 302] on button "Order" at bounding box center [1154, 298] width 65 height 33
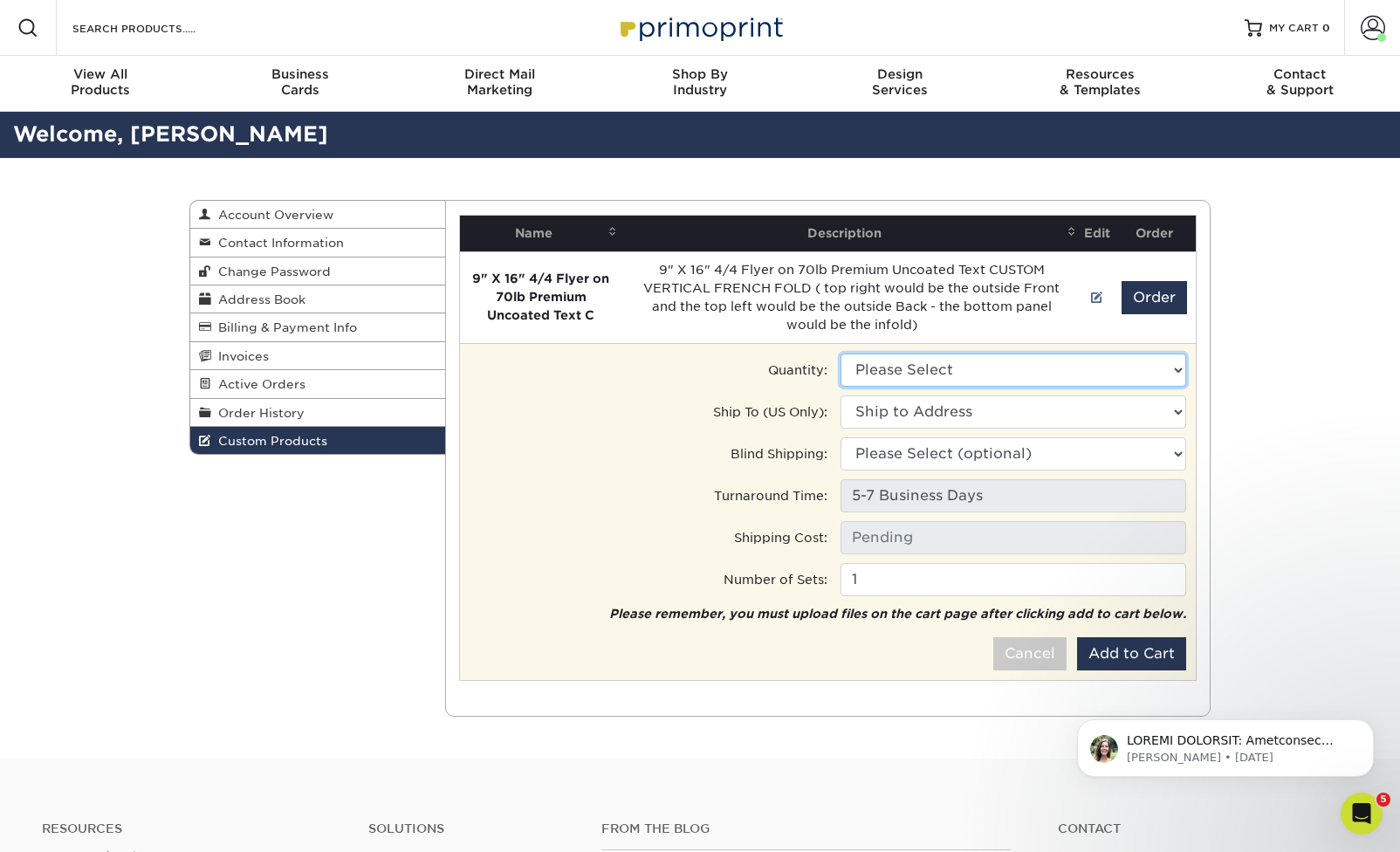
click at [912, 363] on select "Please Select 1000 - $735.00" at bounding box center [1014, 370] width 346 height 33
select select "0"
type input "UPS Ground: $23.15"
click at [938, 411] on select "Ship to Address 26122 Dakota Chief, San Antonio, TX 2927 Nall St, Port Neches, …" at bounding box center [1014, 412] width 346 height 33
select select "201188"
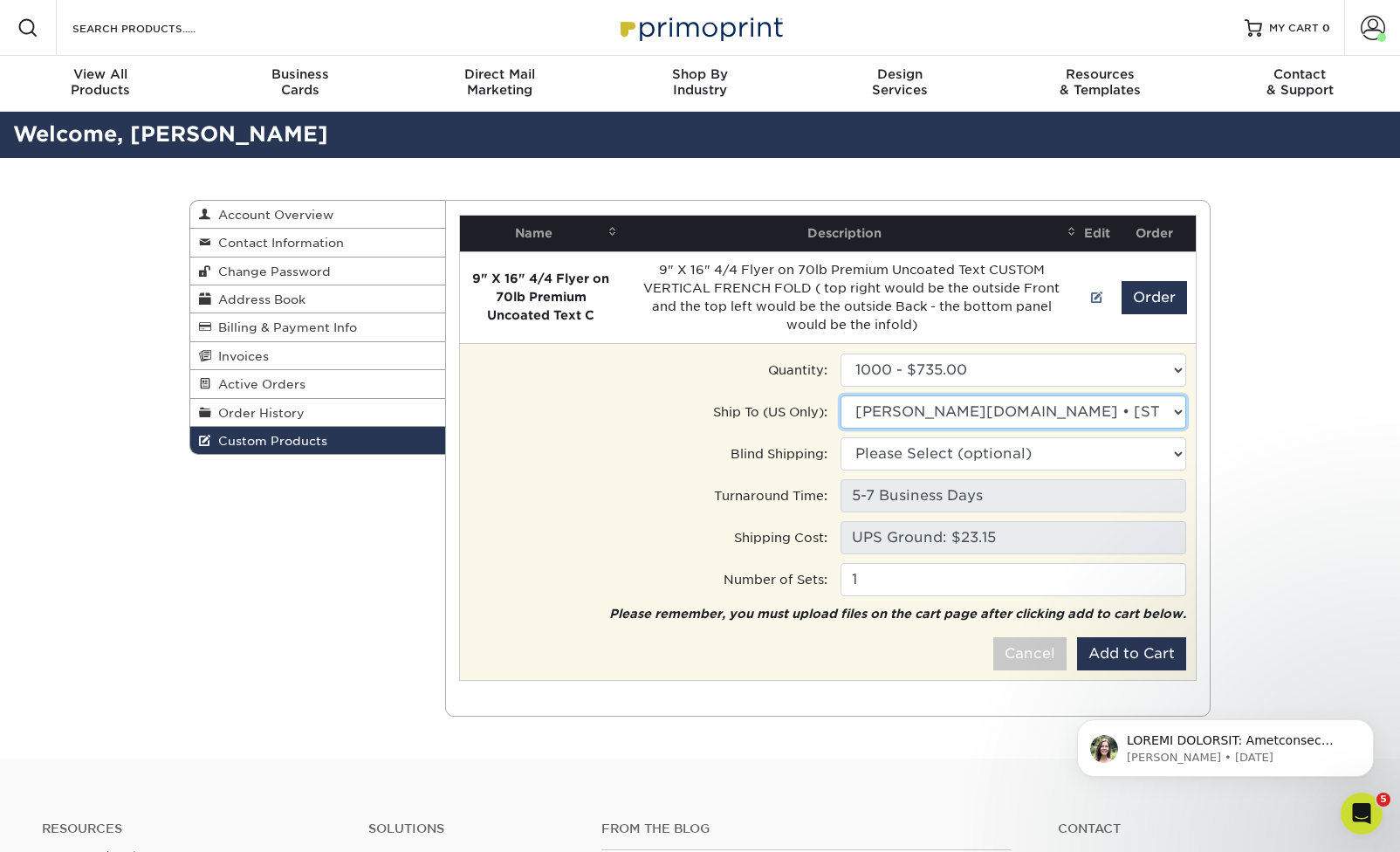
click at [942, 410] on select "Ship to Address Dawn Boyd • 26122 Dakota Chief, San Antonio, TX gerstenberg.cli…" at bounding box center [1014, 412] width 346 height 33
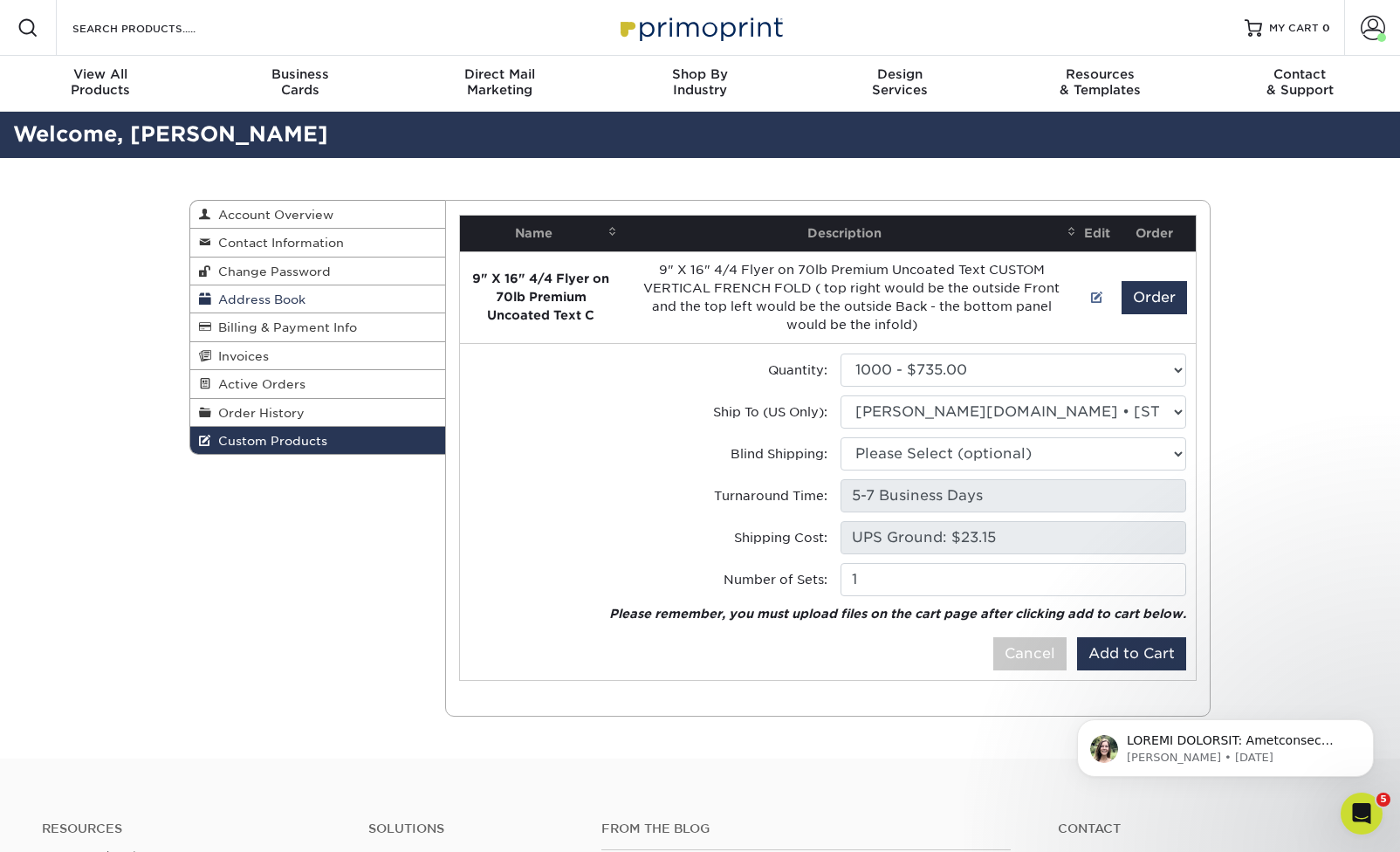
click at [262, 301] on span "Address Book" at bounding box center [258, 299] width 95 height 14
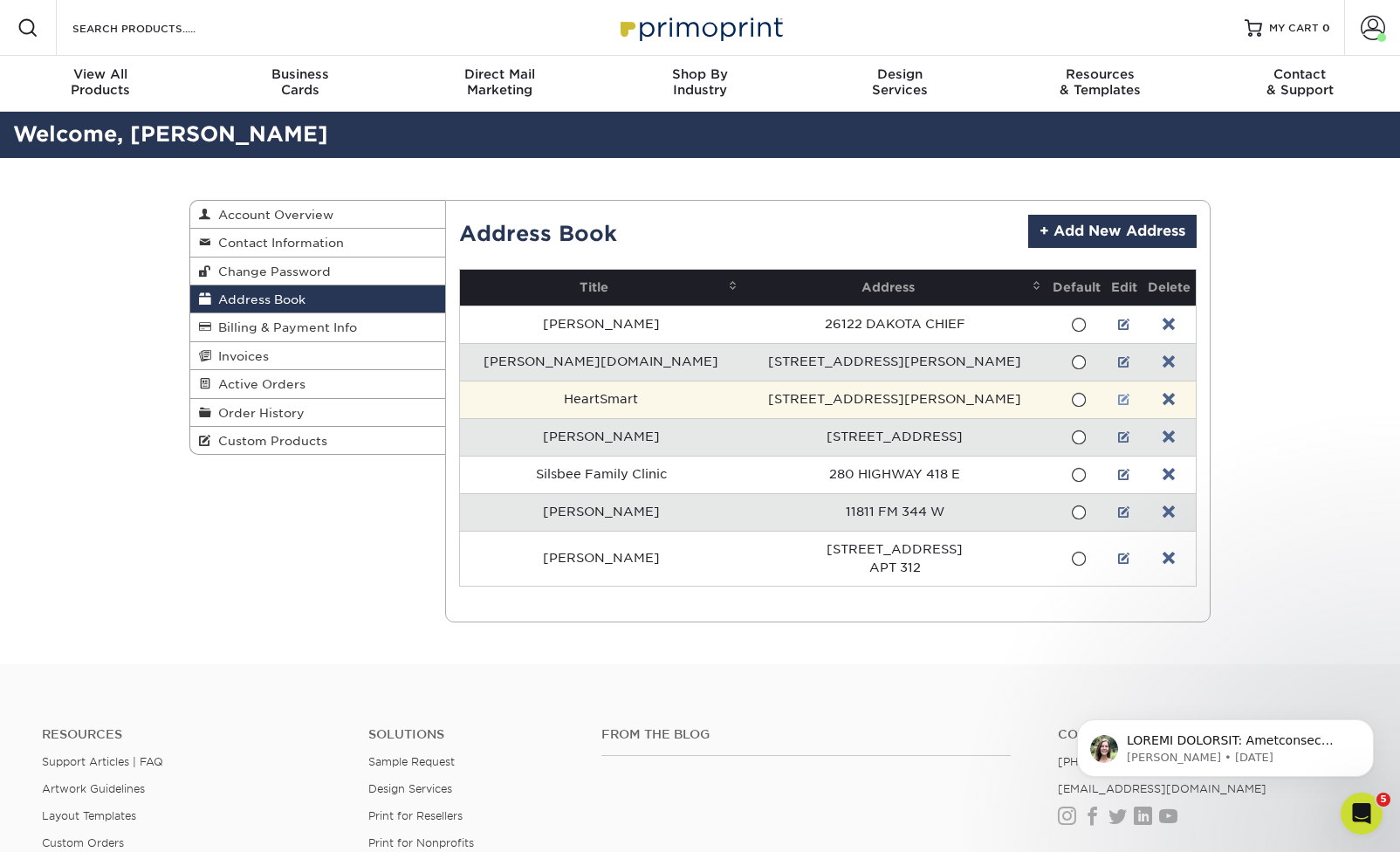
click at [1119, 403] on link at bounding box center [1124, 400] width 13 height 14
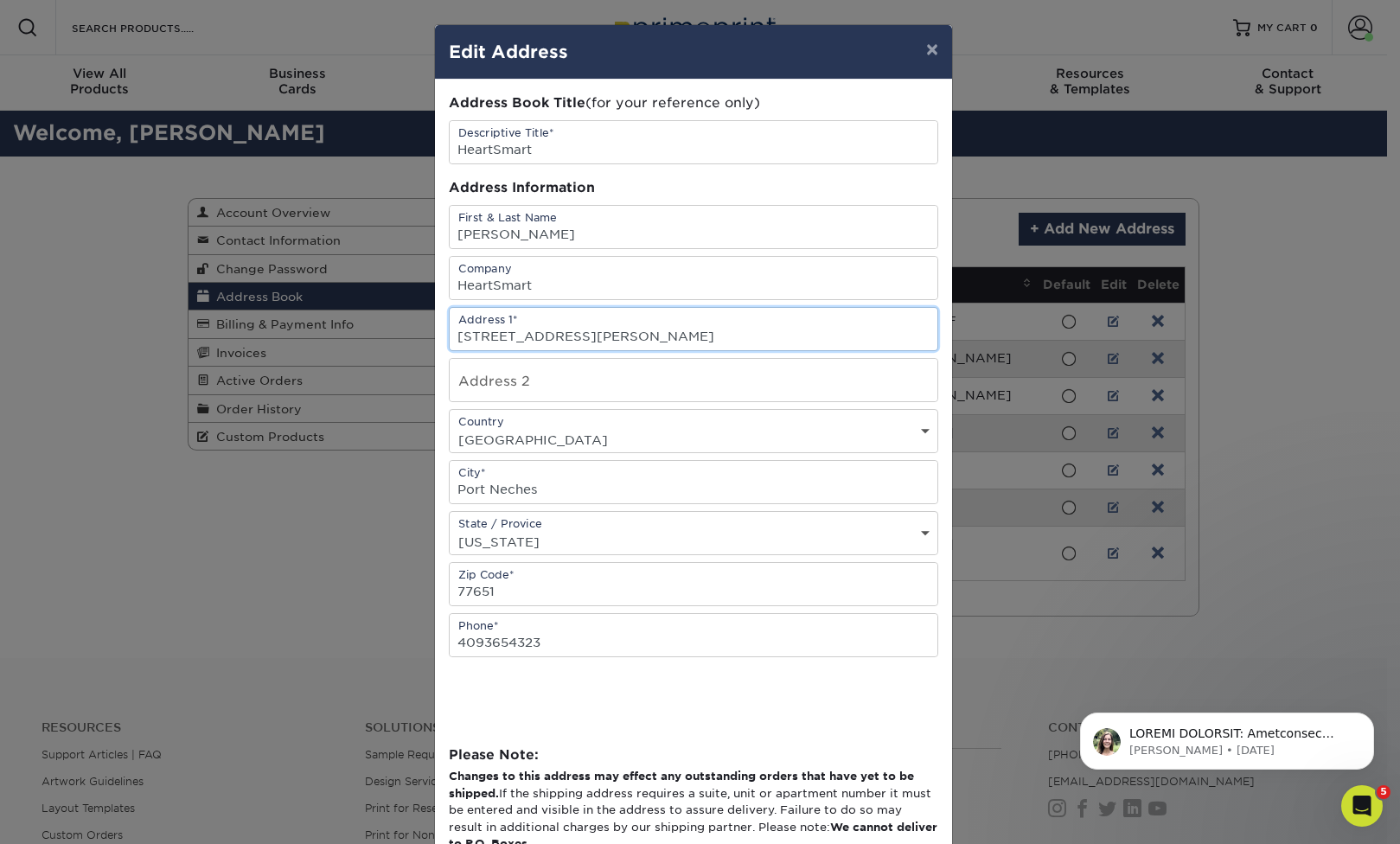
click at [472, 333] on input "2645 Nall St" at bounding box center [694, 329] width 488 height 43
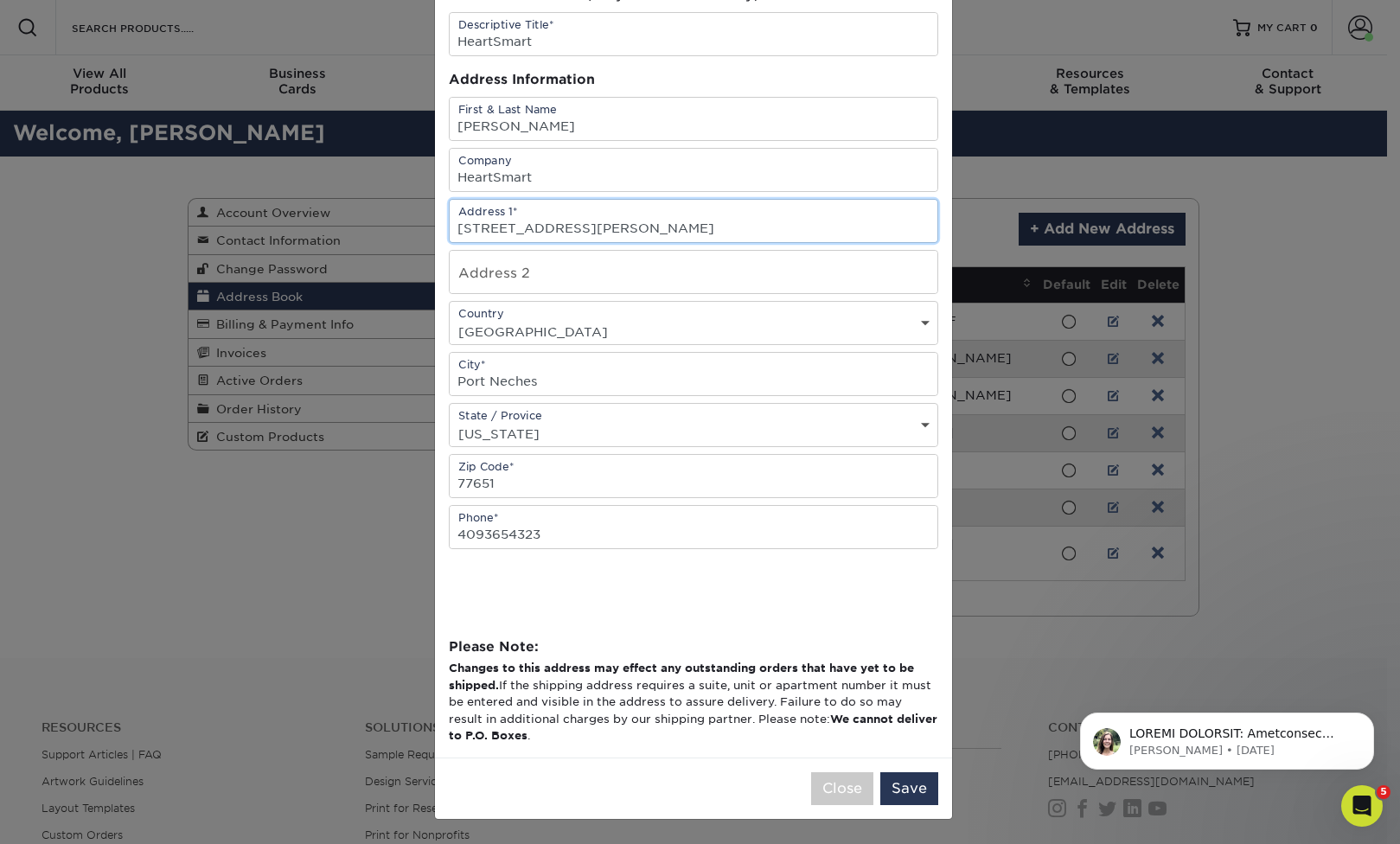
type input "2927 Nall St"
click at [903, 786] on button "Save" at bounding box center [909, 789] width 58 height 33
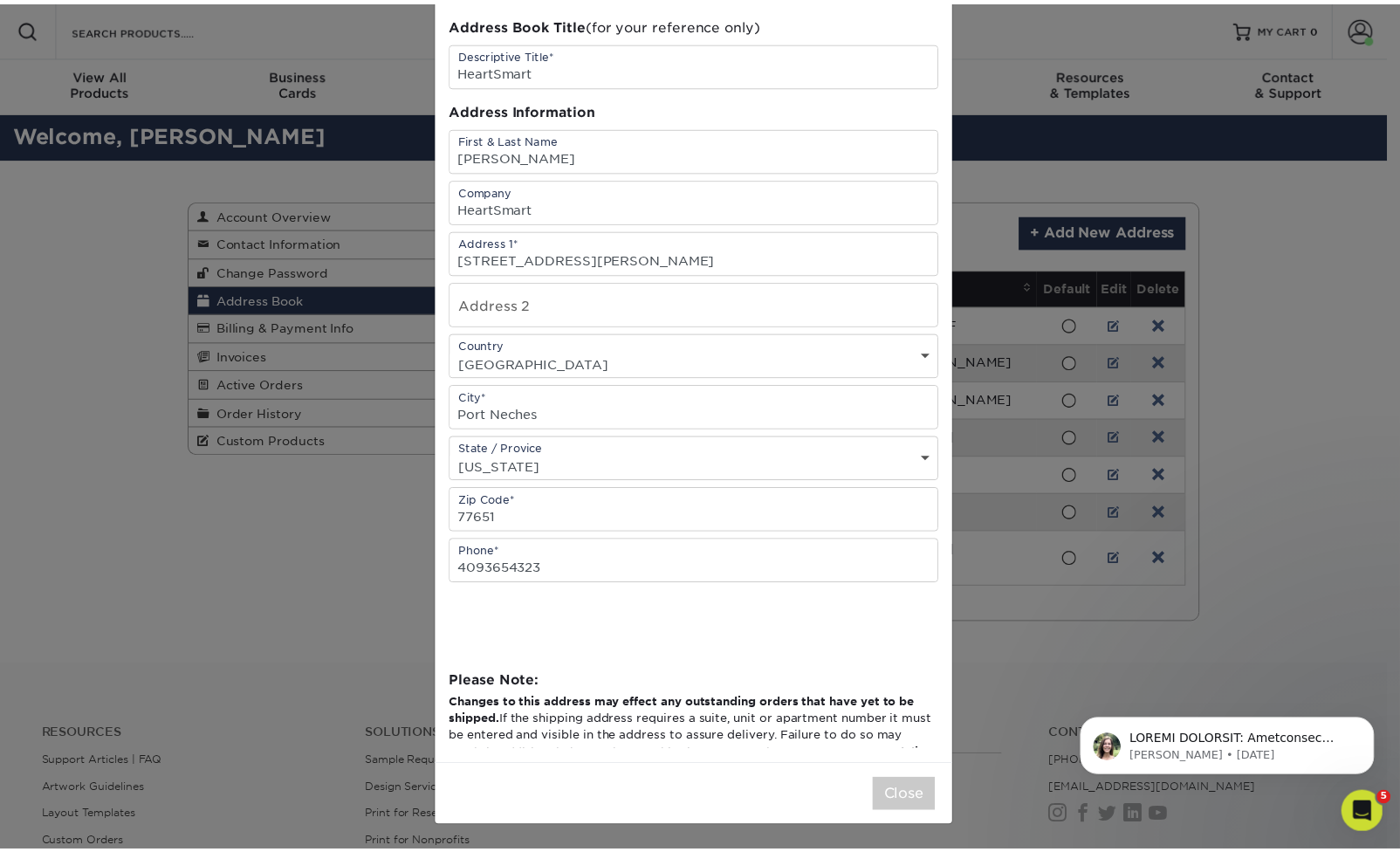
scroll to position [0, 0]
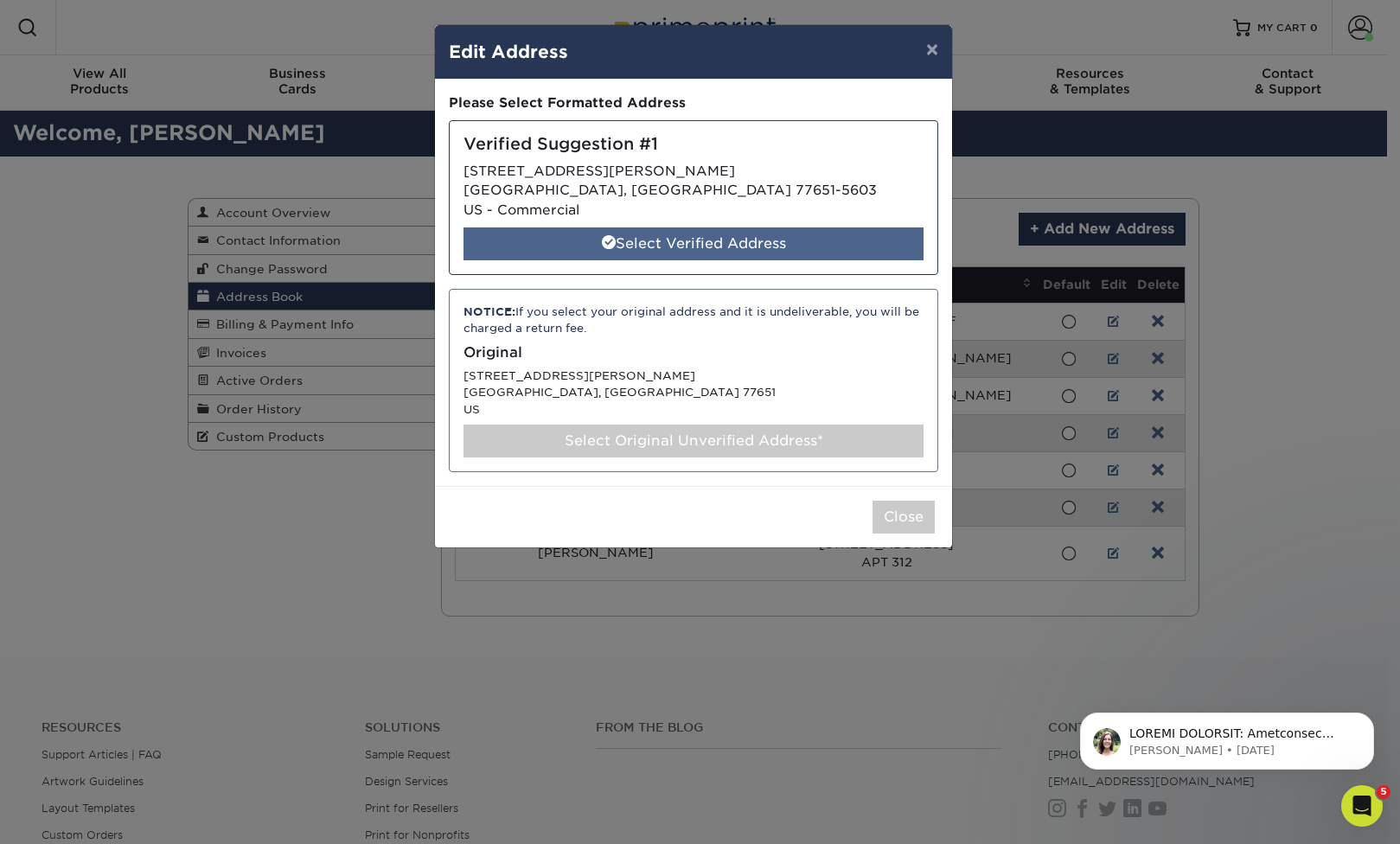
click at [716, 246] on div "Select Verified Address" at bounding box center [693, 244] width 460 height 33
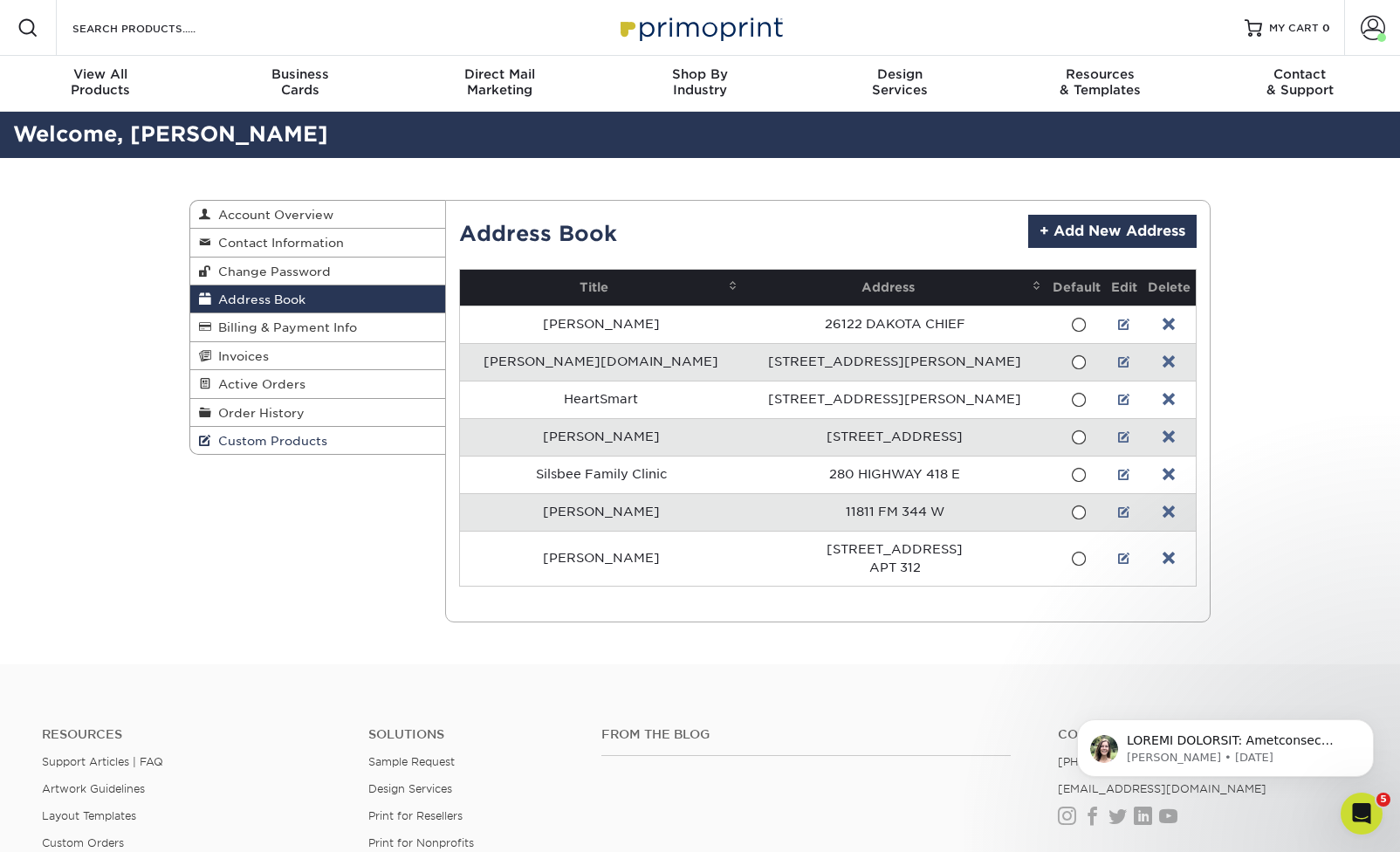
click at [343, 443] on link "Custom Products" at bounding box center [318, 441] width 255 height 27
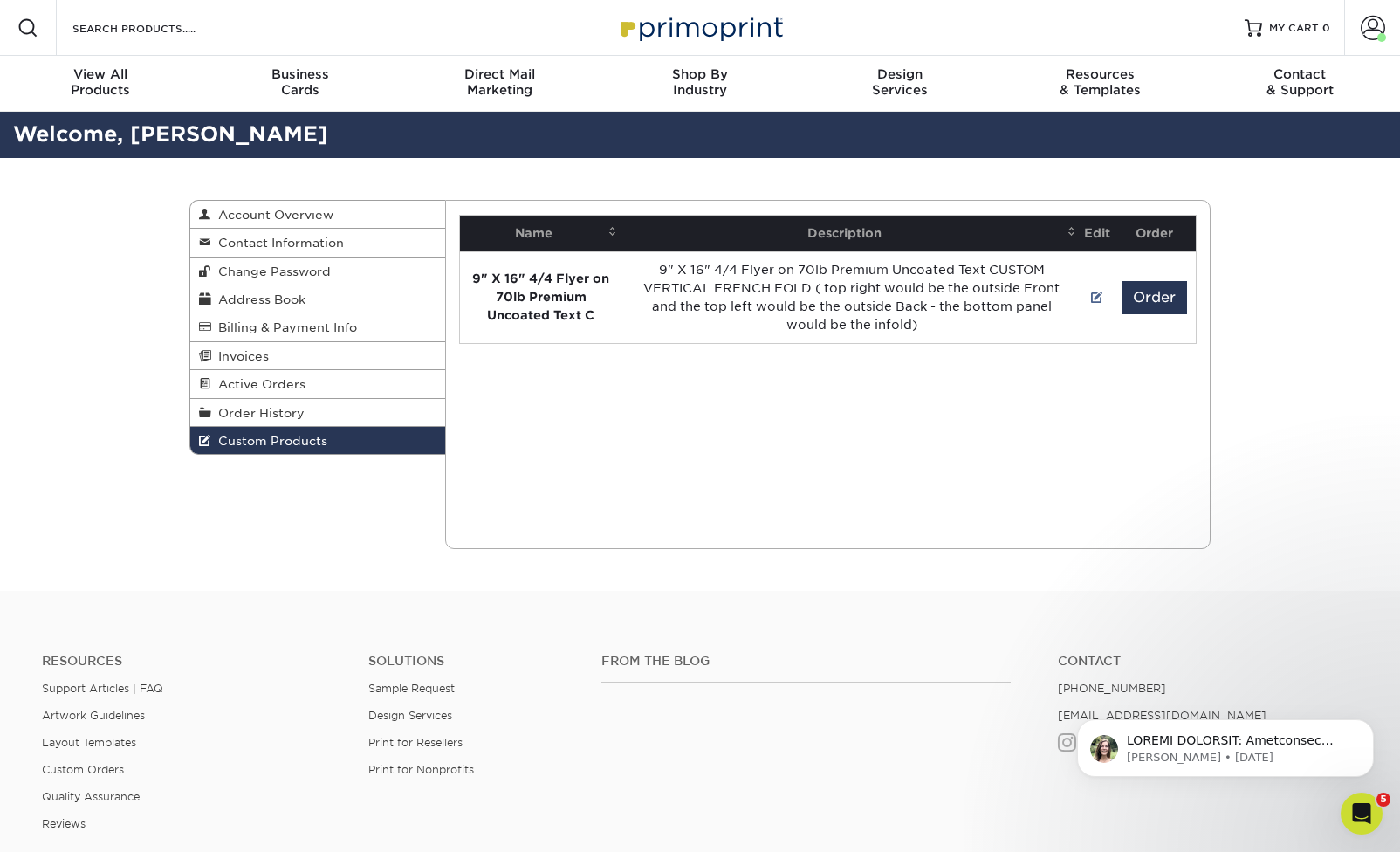
click at [929, 427] on div "Current Orders 0 Active 0 Missing Files" at bounding box center [828, 374] width 767 height 349
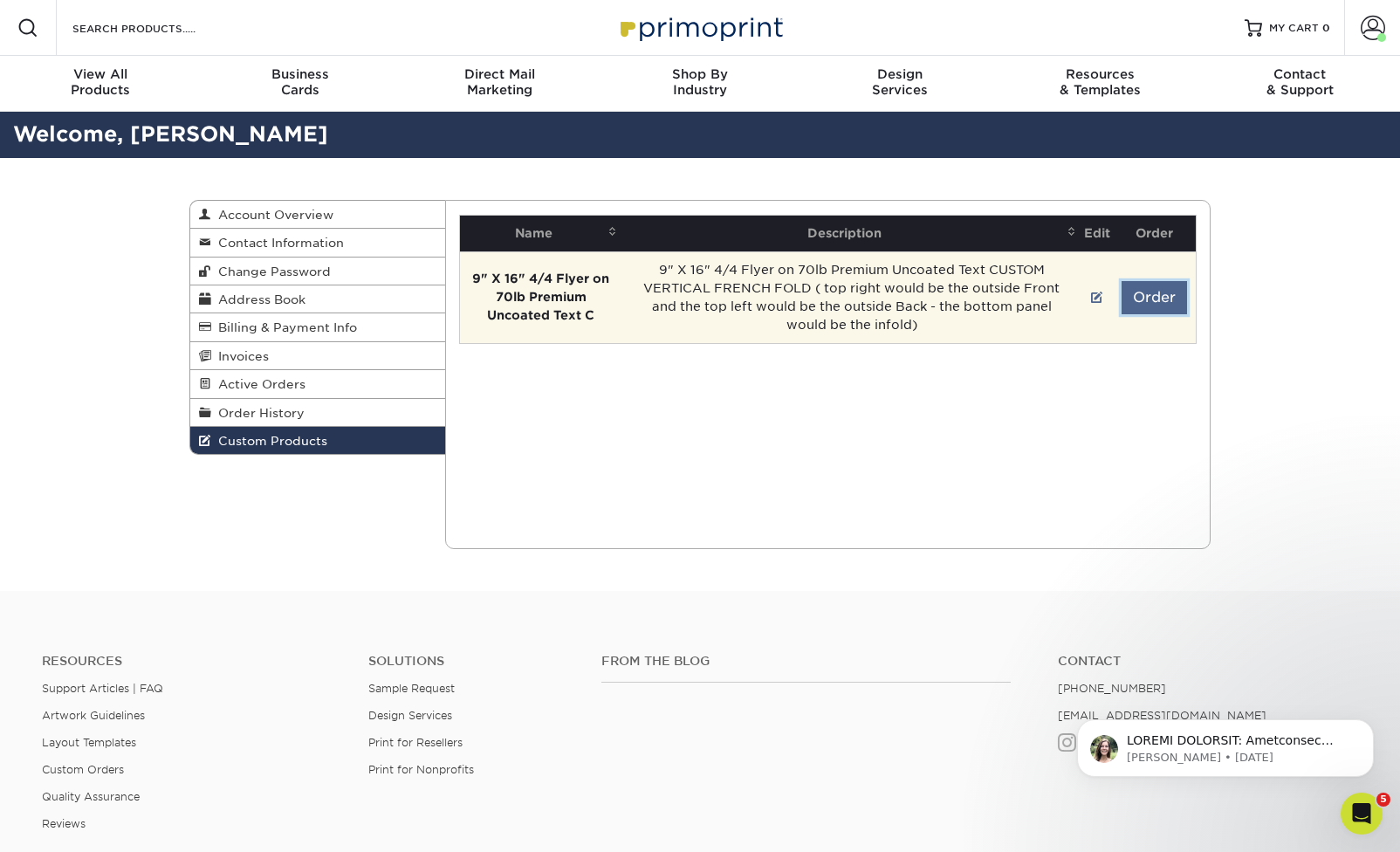
click at [1150, 300] on button "Order" at bounding box center [1154, 298] width 65 height 33
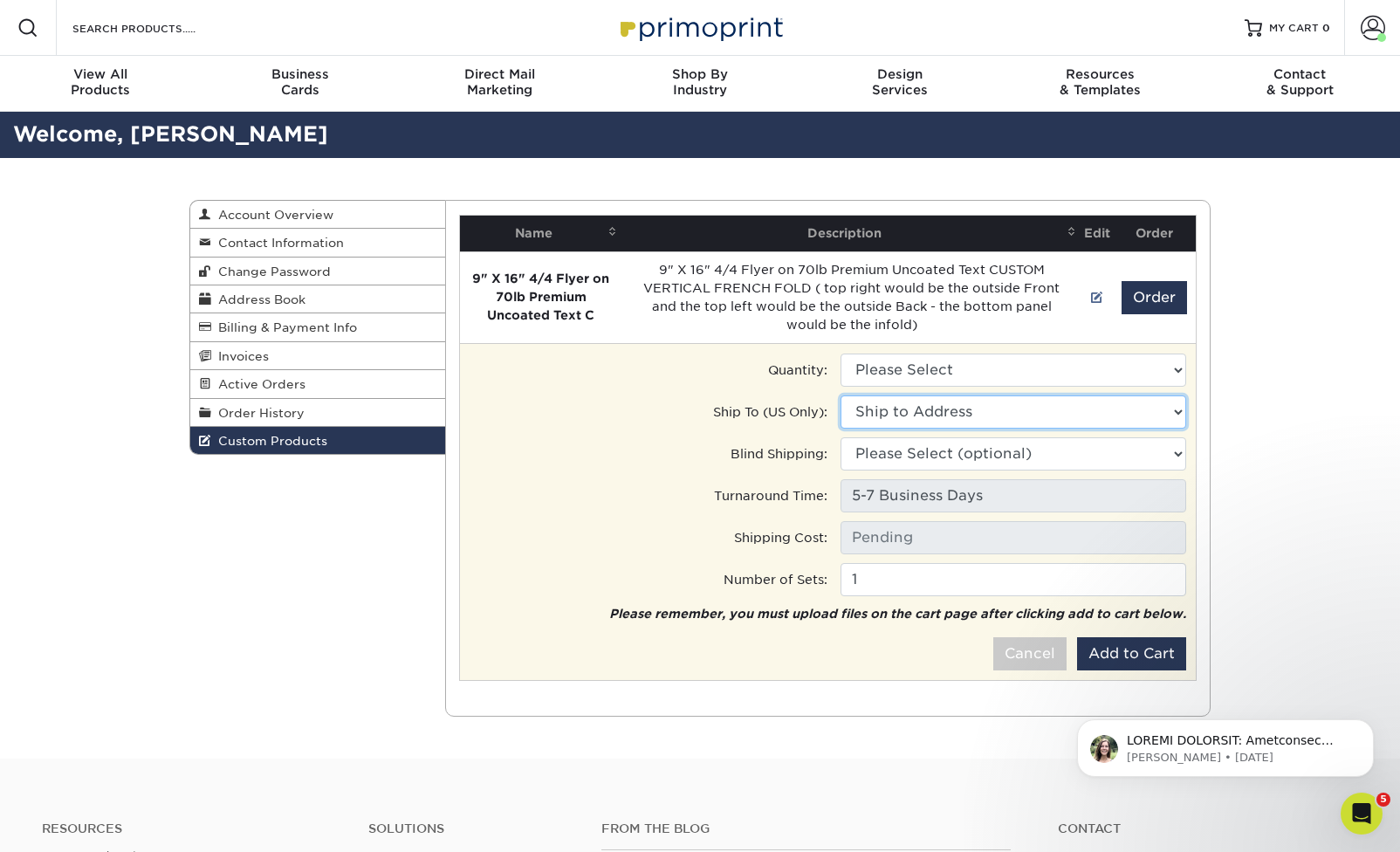
click at [1031, 417] on select "Ship to Address [STREET_ADDRESS][GEOGRAPHIC_DATA][PERSON_NAME][PERSON_NAME][STR…" at bounding box center [1014, 412] width 346 height 33
click at [1028, 450] on select "Please Select (optional) [GEOGRAPHIC_DATA][STREET_ADDRESS][PERSON_NAME] [STREET…" at bounding box center [1014, 454] width 346 height 33
click at [994, 377] on select "Please Select 1000 - $735.00" at bounding box center [1014, 370] width 346 height 33
